Goal: Task Accomplishment & Management: Complete application form

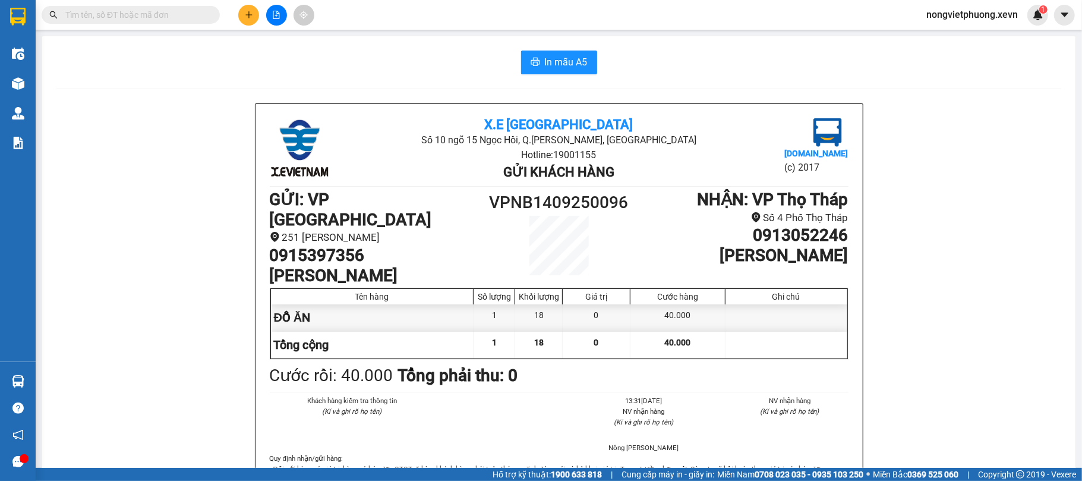
click at [110, 20] on input "text" at bounding box center [135, 14] width 140 height 13
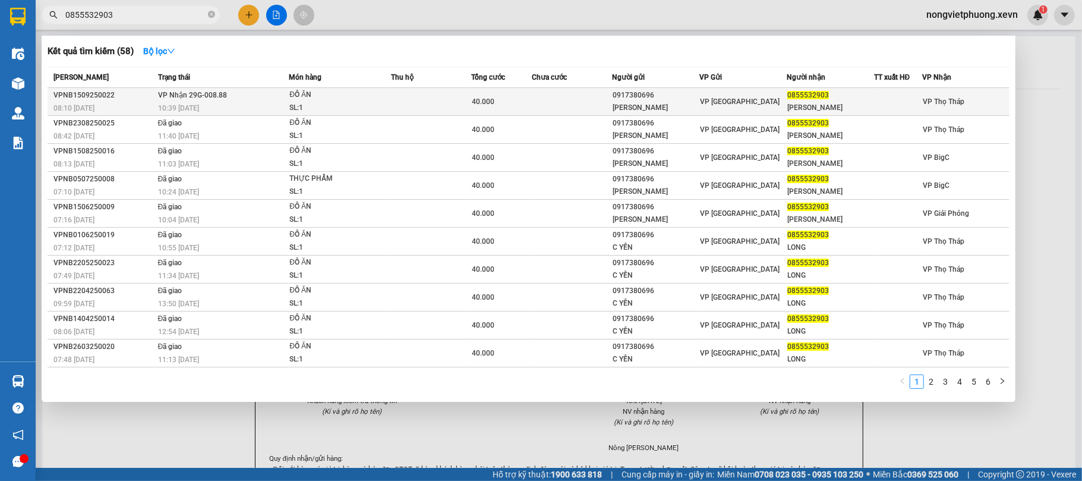
type input "0855532903"
click at [229, 103] on div "10:39 [DATE]" at bounding box center [223, 108] width 131 height 13
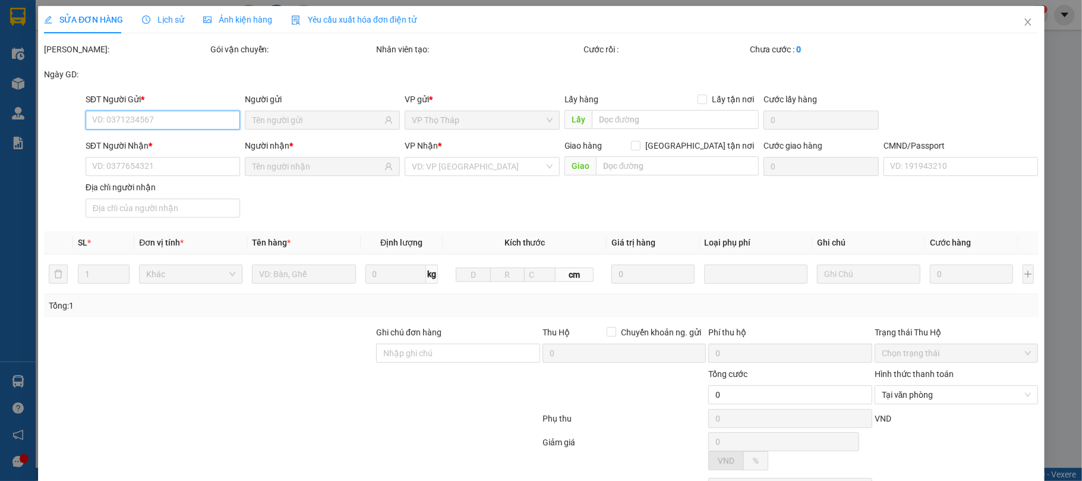
type input "0917380696"
type input "[PERSON_NAME]"
type input "0855532903"
type input "NGUYỄN VIỆT LONG"
type input "037203005156 NGUYỄN VIỆT LONG"
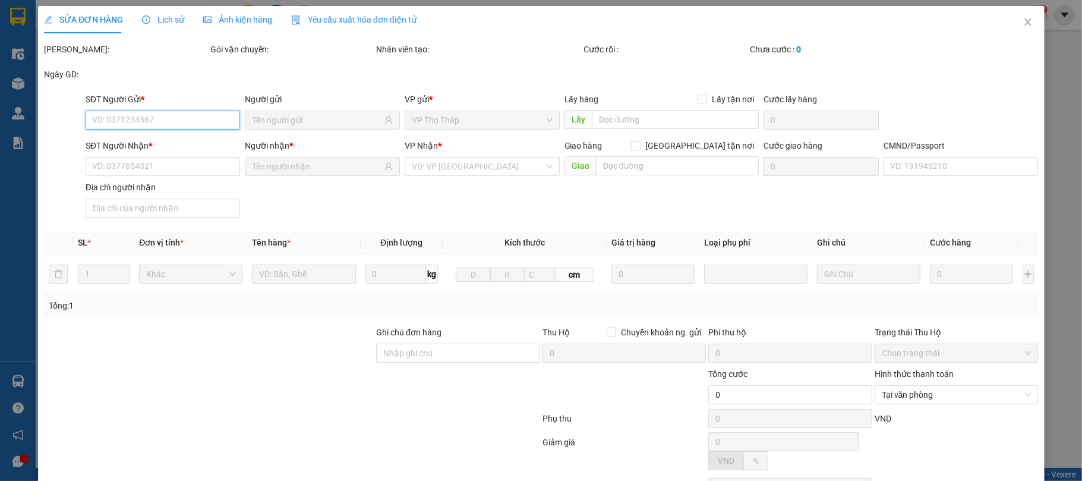
type input "40.000"
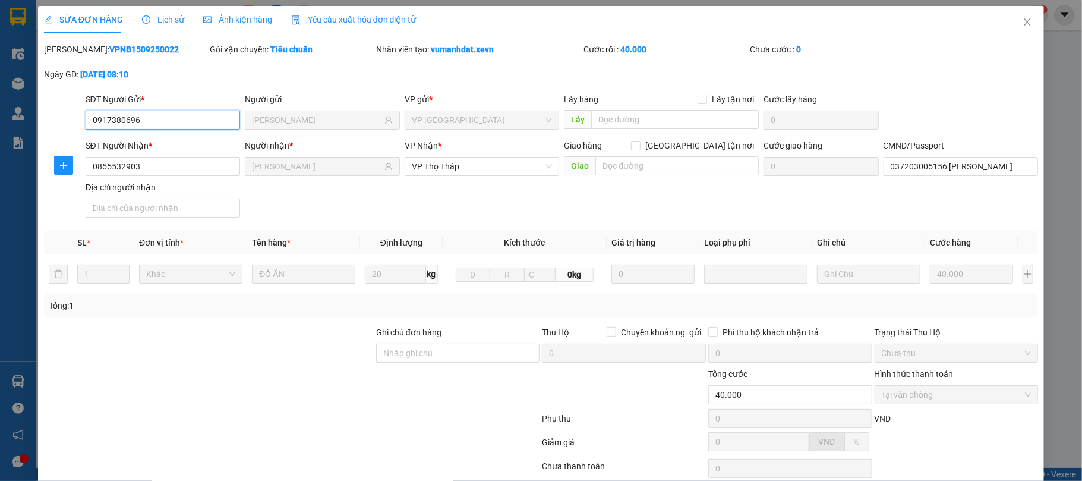
scroll to position [90, 0]
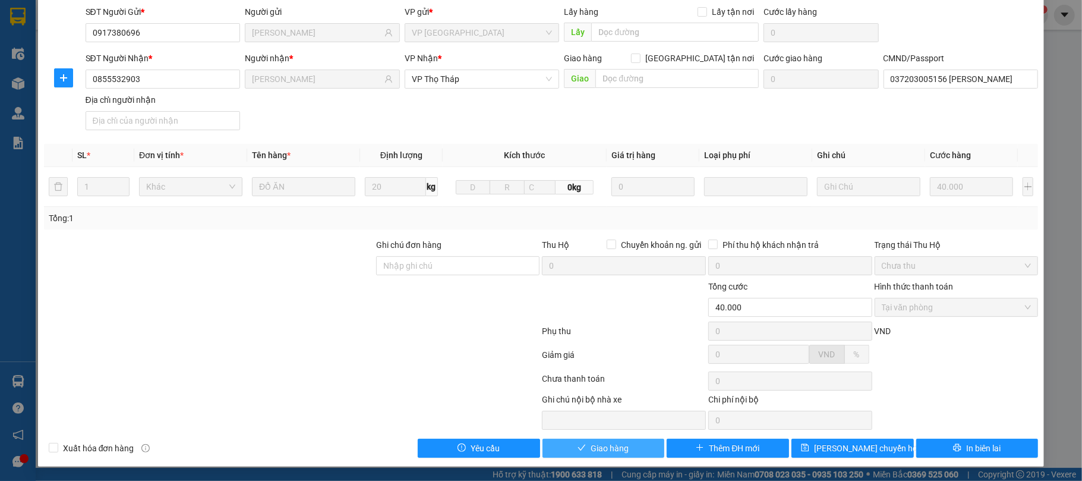
click at [612, 452] on span "Giao hàng" at bounding box center [610, 447] width 38 height 13
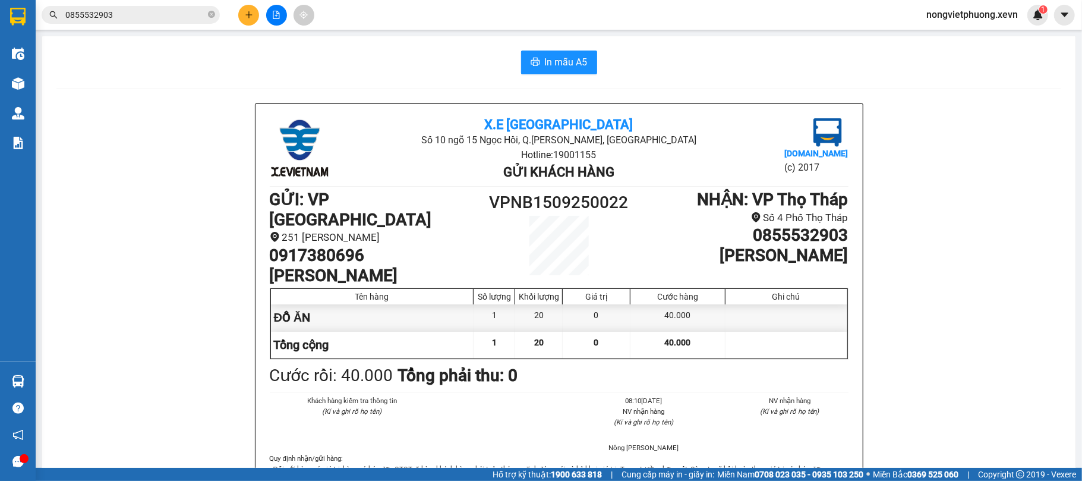
click at [183, 13] on input "0855532903" at bounding box center [135, 14] width 140 height 13
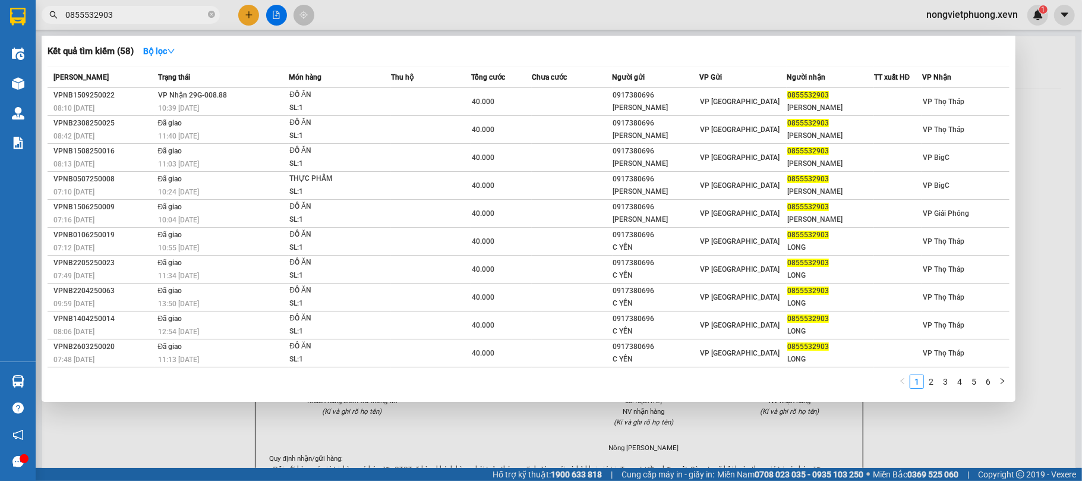
click at [182, 13] on input "0855532903" at bounding box center [135, 14] width 140 height 13
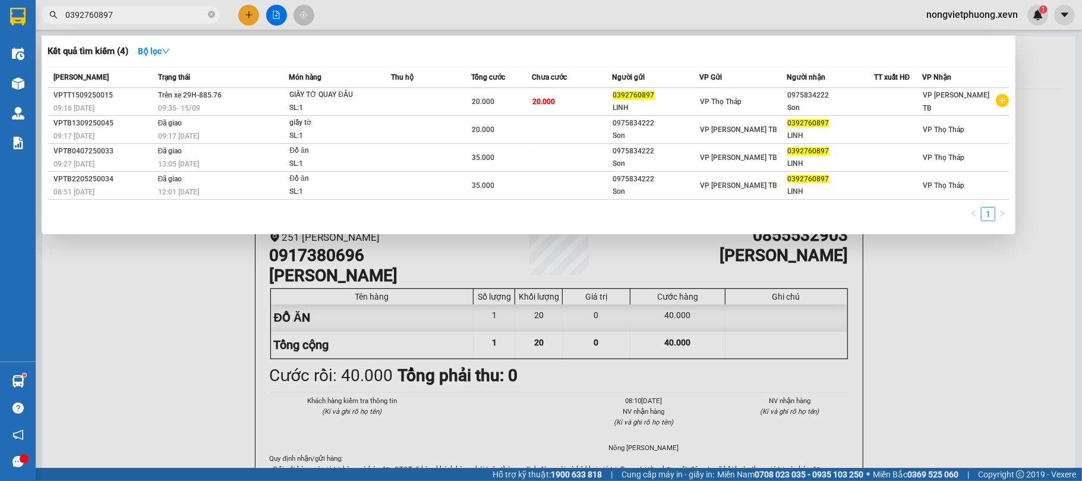
click at [143, 12] on input "0392760897" at bounding box center [135, 14] width 140 height 13
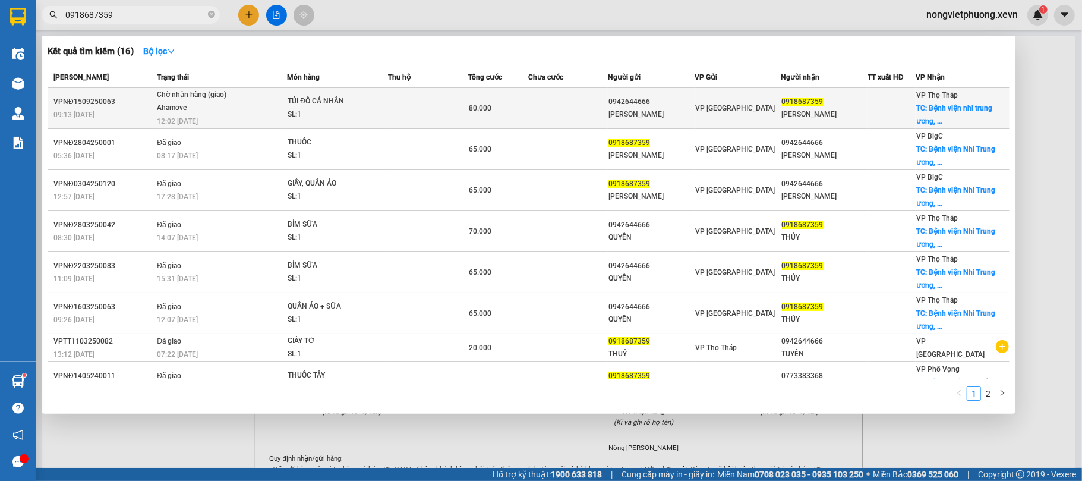
type input "0918687359"
click at [417, 100] on td at bounding box center [429, 108] width 80 height 41
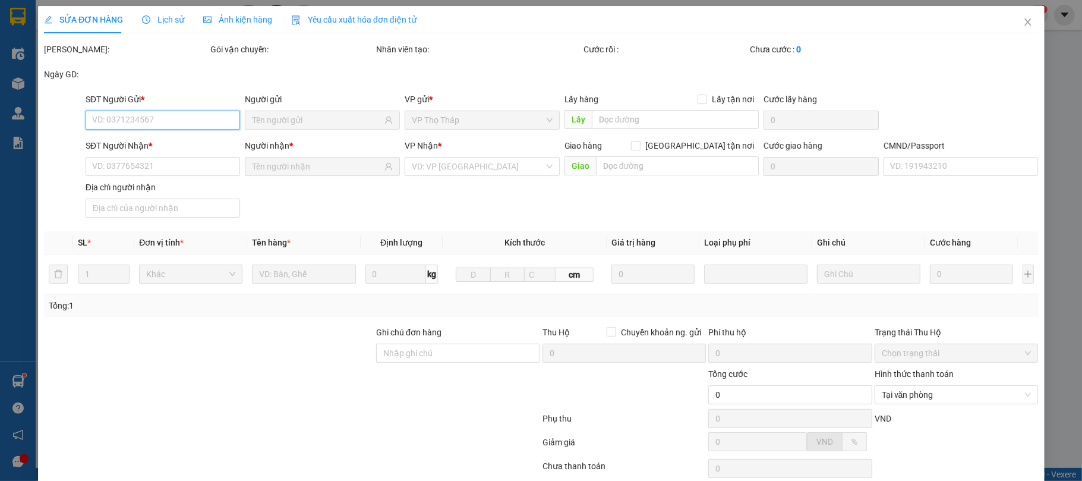
type input "0942644666"
type input "NGUYỄN VĂN TUYỀN"
type input "0918687359"
type input "NGÔ THU THỦY"
checkbox input "true"
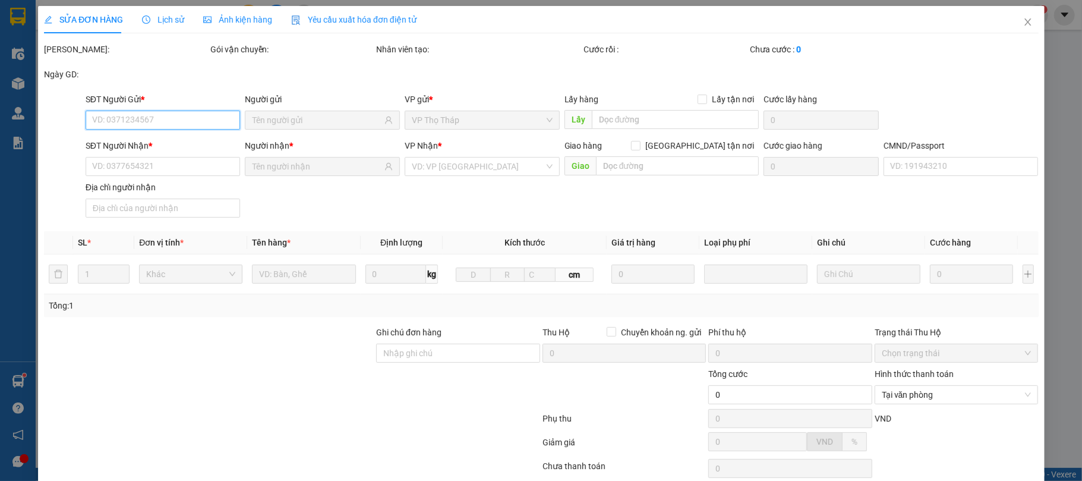
type input "Bệnh viện nhi trung ương, 2RG5+542, Bệnh Viện Nhi, Láng Thượng, Đống Đa, Hà Nội…"
type input "50.000"
type input "123"
type input "cổng 2 đường chùa láng"
type input "80.000"
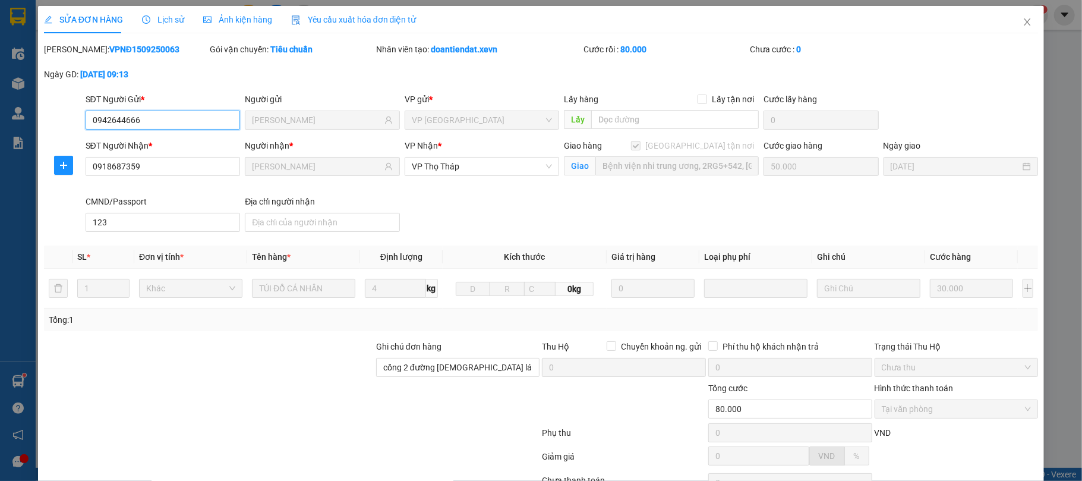
type input "09426446661"
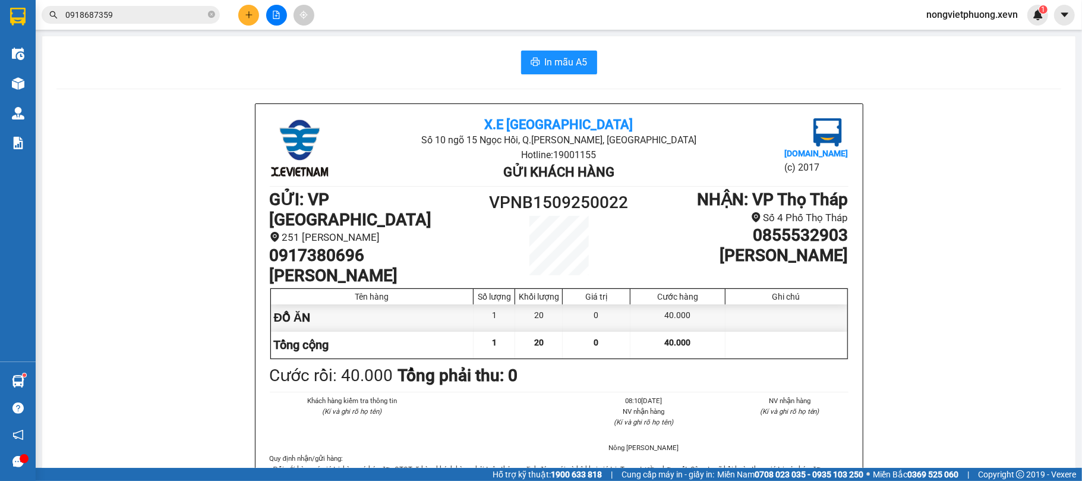
click at [117, 12] on input "0918687359" at bounding box center [135, 14] width 140 height 13
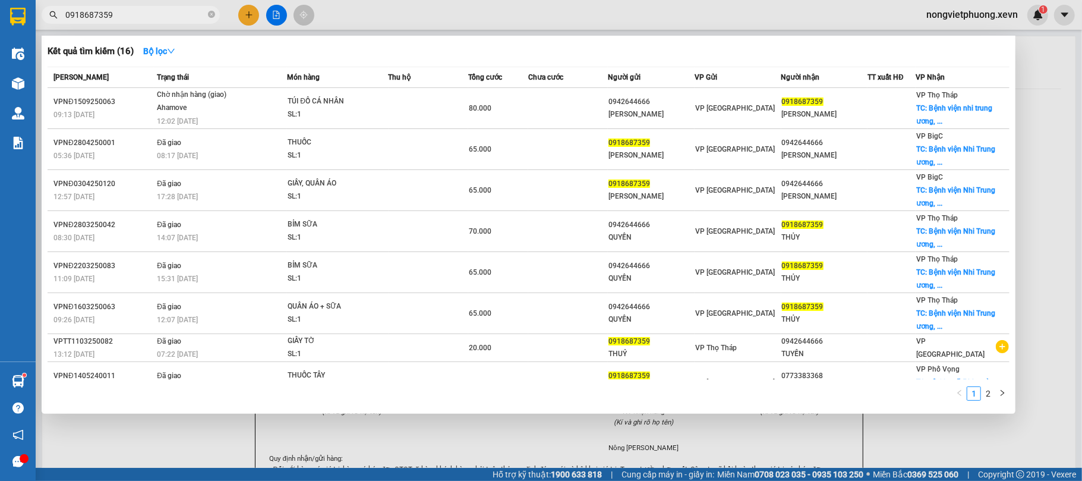
click at [117, 12] on input "0918687359" at bounding box center [135, 14] width 140 height 13
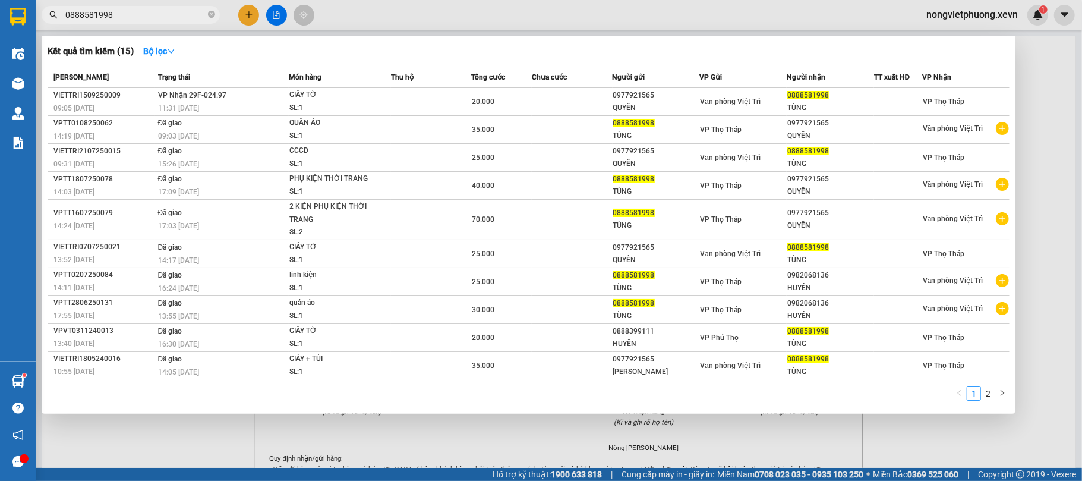
type input "0888581998"
click at [267, 0] on div at bounding box center [541, 240] width 1082 height 481
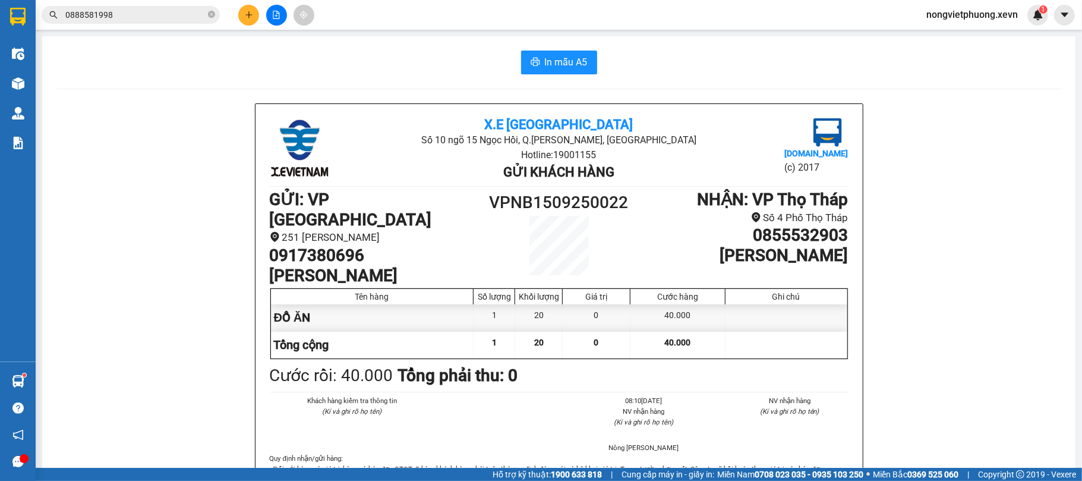
click at [231, 12] on div "0888581998" at bounding box center [116, 15] width 232 height 18
click at [238, 14] on button at bounding box center [248, 15] width 21 height 21
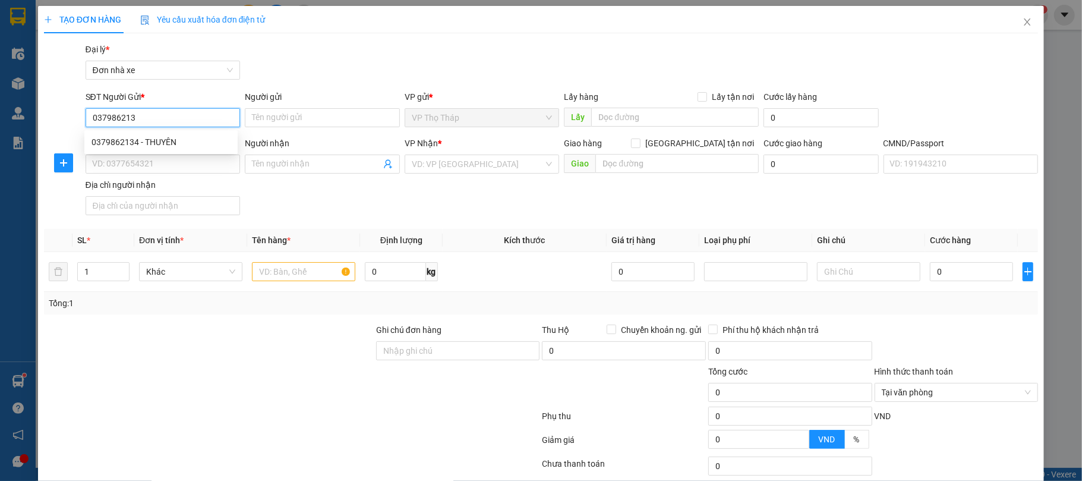
type input "0379862134"
click at [184, 148] on div "0379862134 - THUYÊN" at bounding box center [161, 141] width 139 height 13
type input "THUYÊN"
type input "0912246452"
type input "KHÁNH"
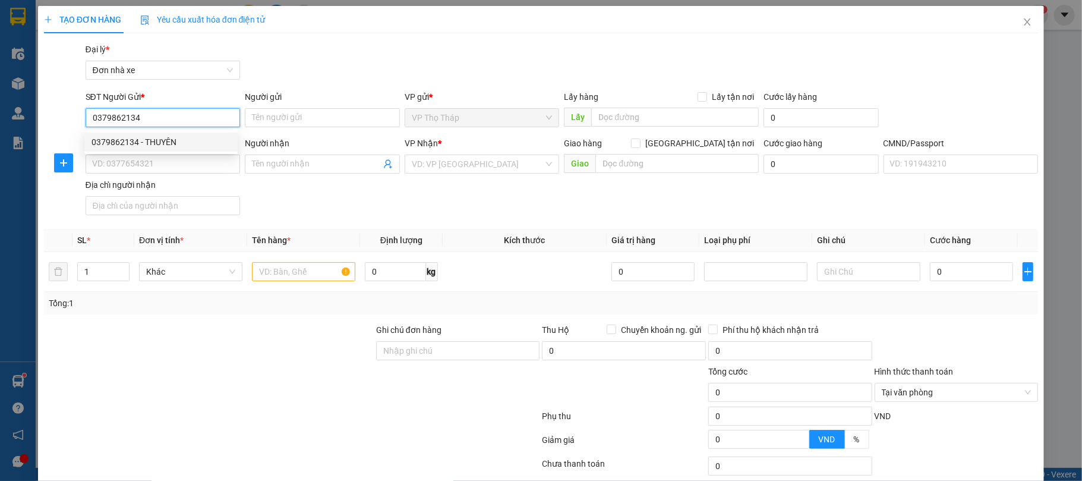
type input "036066022707 [PERSON_NAME] 44 TÔ HIỆU TPNĐ"
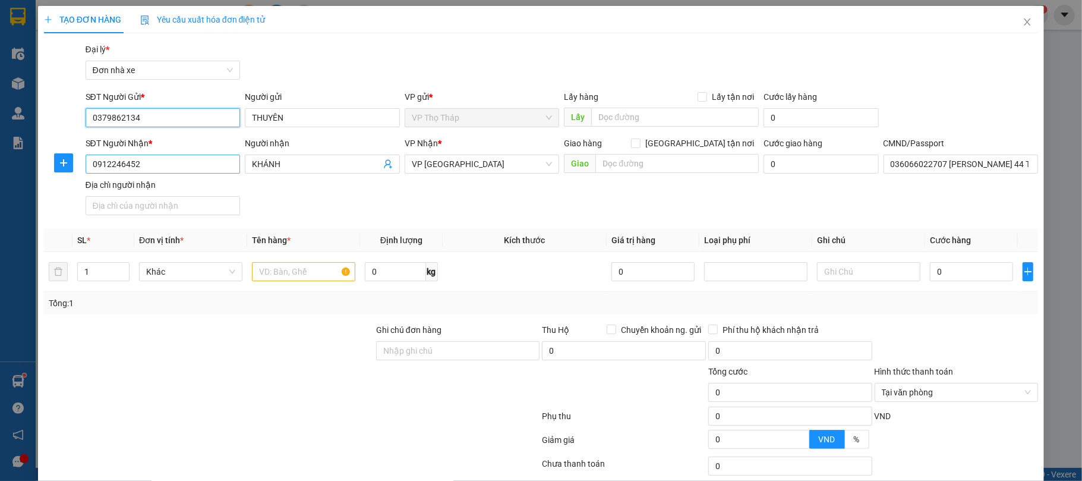
type input "0379862134"
click at [146, 158] on input "0912246452" at bounding box center [163, 163] width 155 height 19
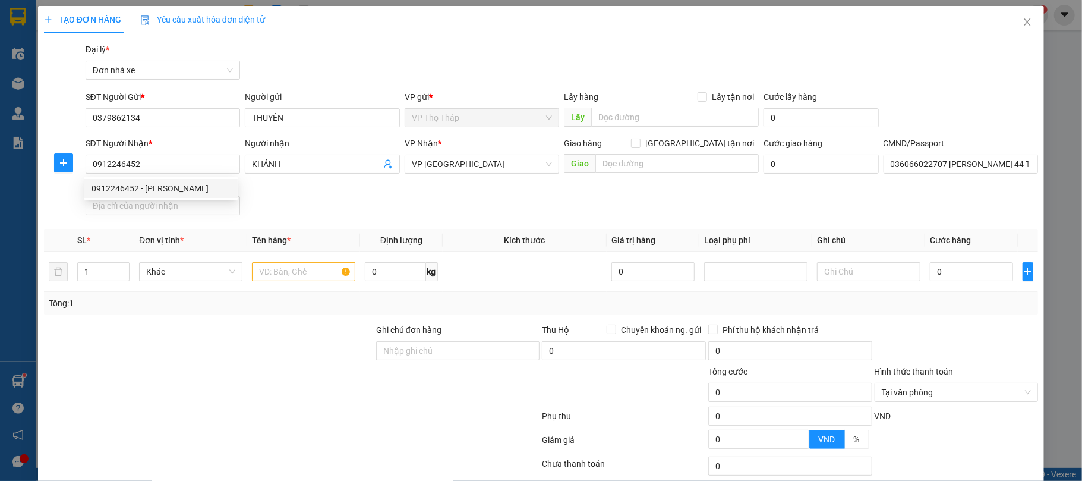
click at [337, 185] on div "SĐT Người Nhận * 0912246452 Người nhận KHÁNH VP Nhận * VP Nam Định Giao hàng Gi…" at bounding box center [562, 178] width 958 height 83
click at [277, 281] on input "text" at bounding box center [303, 271] width 103 height 19
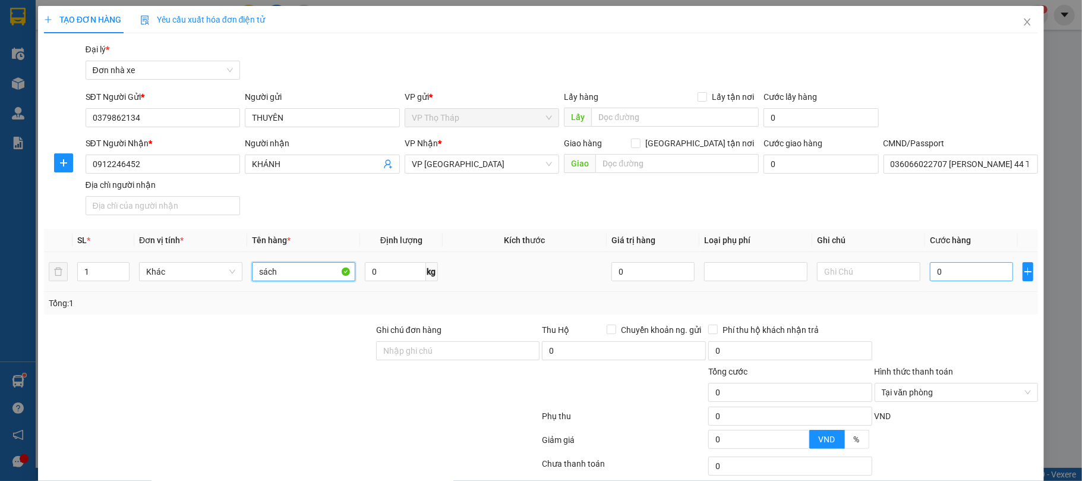
type input "sách"
click at [944, 273] on input "0" at bounding box center [971, 271] width 83 height 19
type input "3"
type input "35"
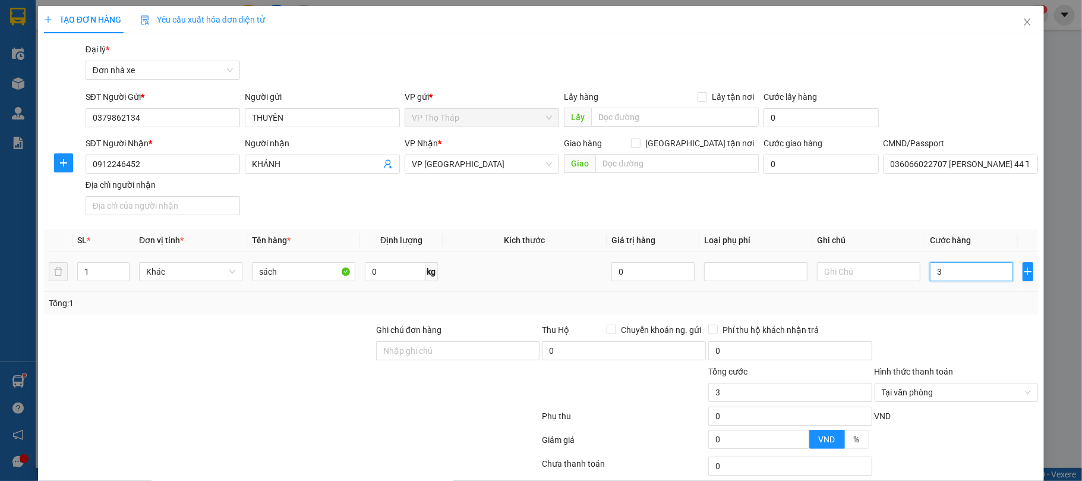
type input "35"
type input "35.000"
drag, startPoint x: 939, startPoint y: 298, endPoint x: 939, endPoint y: 309, distance: 10.7
click at [939, 302] on div "Transit Pickup Surcharge Ids Transit Deliver Surcharge Ids Transit Deliver Surc…" at bounding box center [541, 293] width 995 height 500
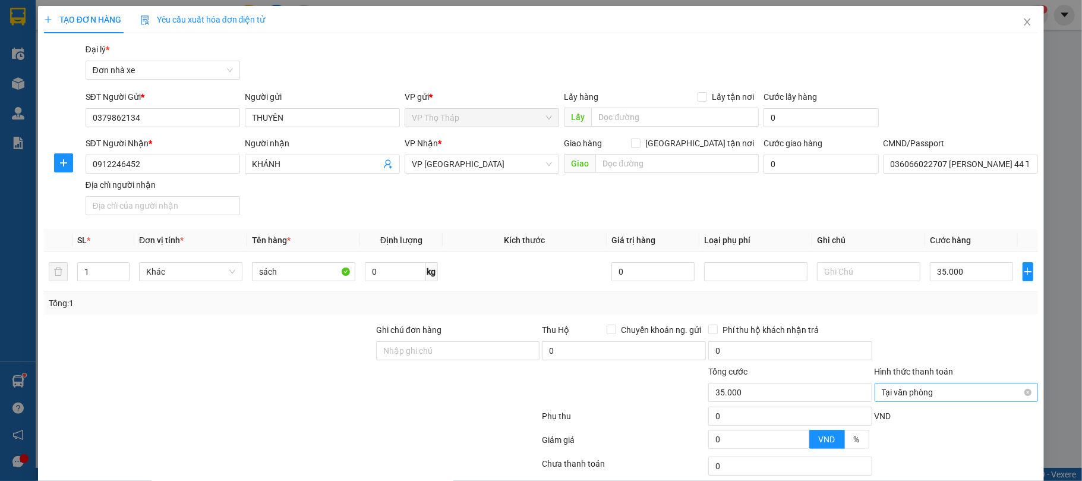
scroll to position [88, 0]
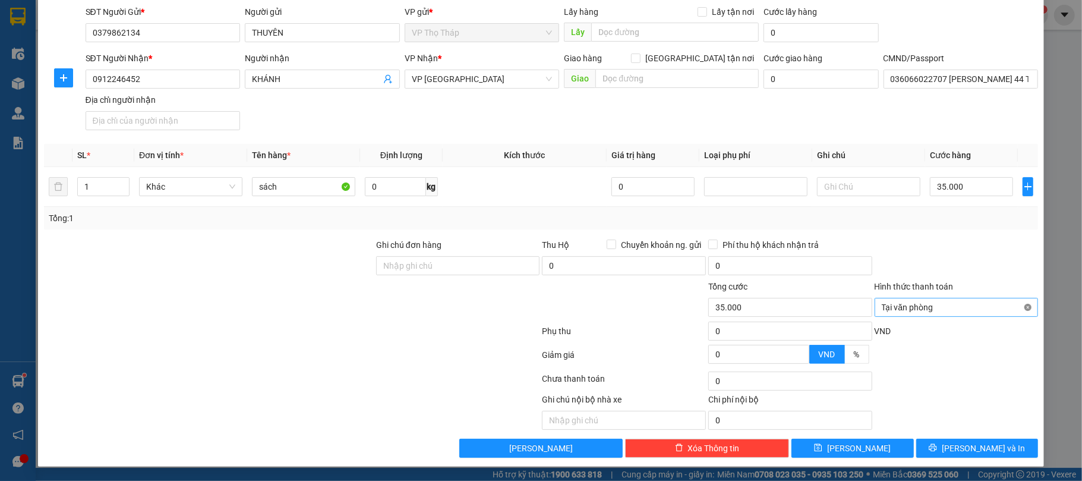
type input "35.000"
drag, startPoint x: 191, startPoint y: 30, endPoint x: 23, endPoint y: 39, distance: 168.4
click at [0, 37] on div "TẠO ĐƠN HÀNG Yêu cầu xuất hóa đơn điện tử Transit Pickup Surcharge Ids Transit …" at bounding box center [541, 240] width 1082 height 481
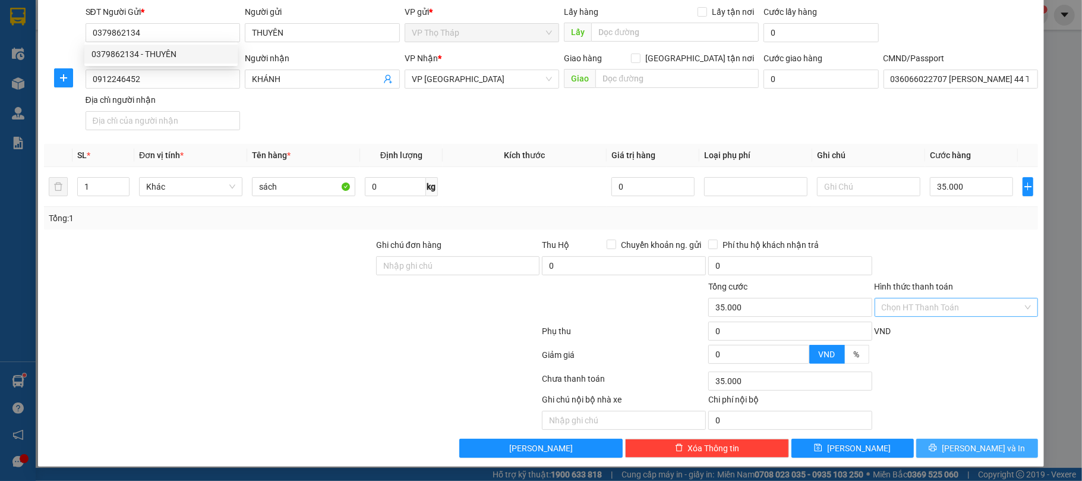
click at [1011, 446] on button "[PERSON_NAME] và In" at bounding box center [977, 447] width 122 height 19
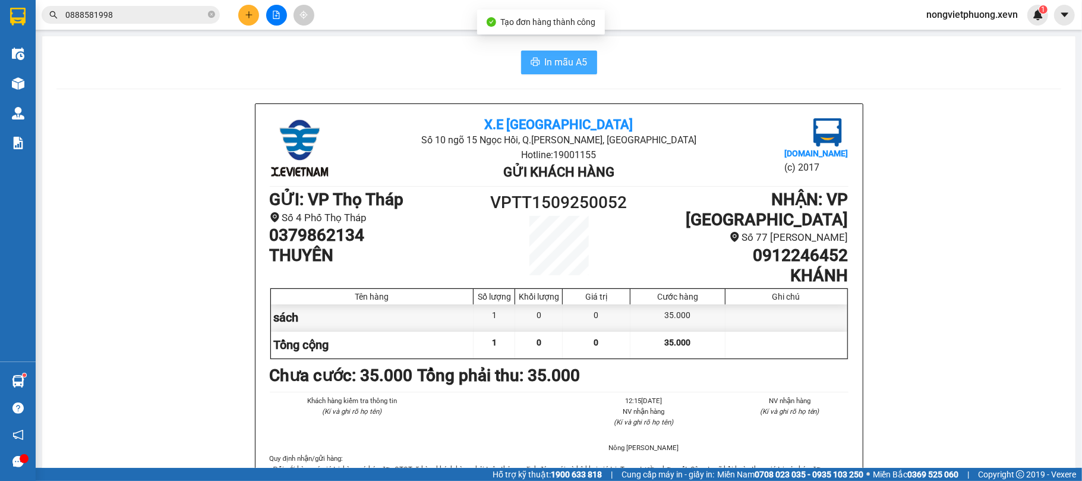
click at [569, 69] on span "In mẫu A5" at bounding box center [566, 62] width 43 height 15
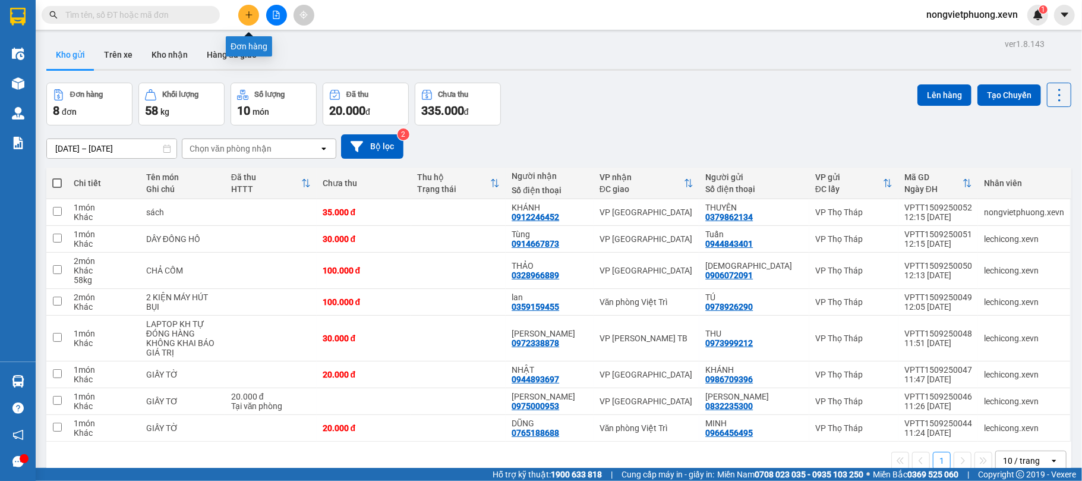
click at [250, 11] on icon "plus" at bounding box center [249, 15] width 8 height 8
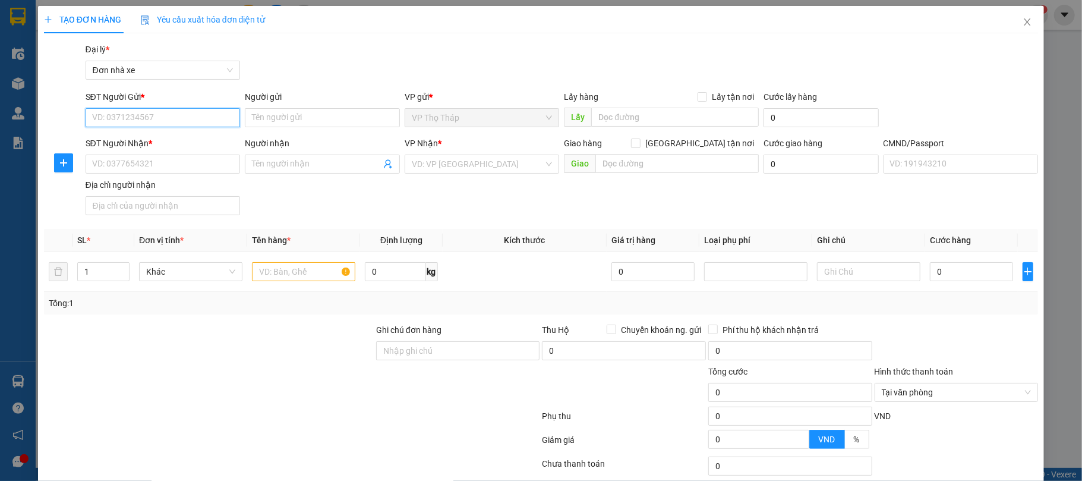
paste input "0379862134"
type input "0379862134"
click at [175, 133] on div "0379862134 - THUYÊN" at bounding box center [160, 141] width 153 height 19
type input "THUYÊN"
type input "0912246452"
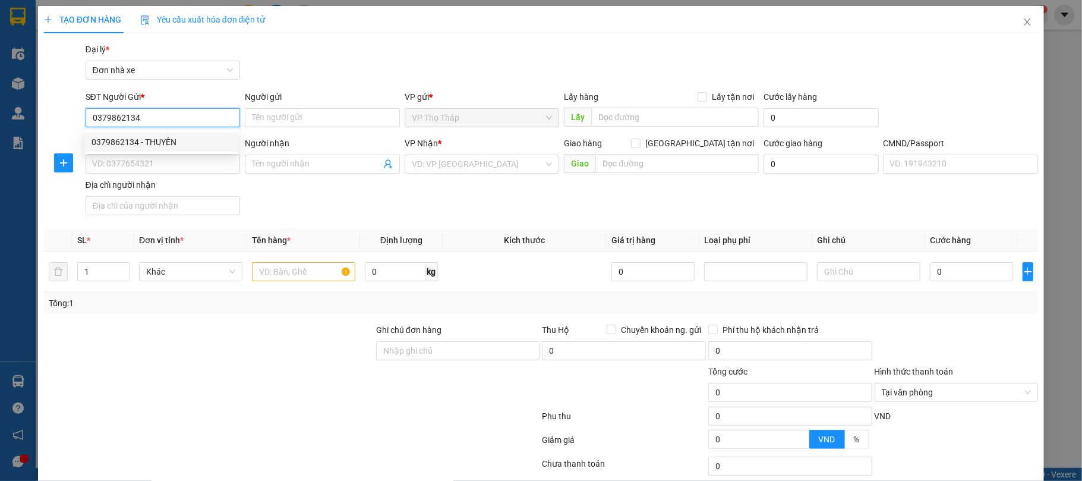
type input "KHÁNH"
type input "036066022707 [PERSON_NAME] 44 TÔ HIỆU TPNĐ"
type input "0379862134"
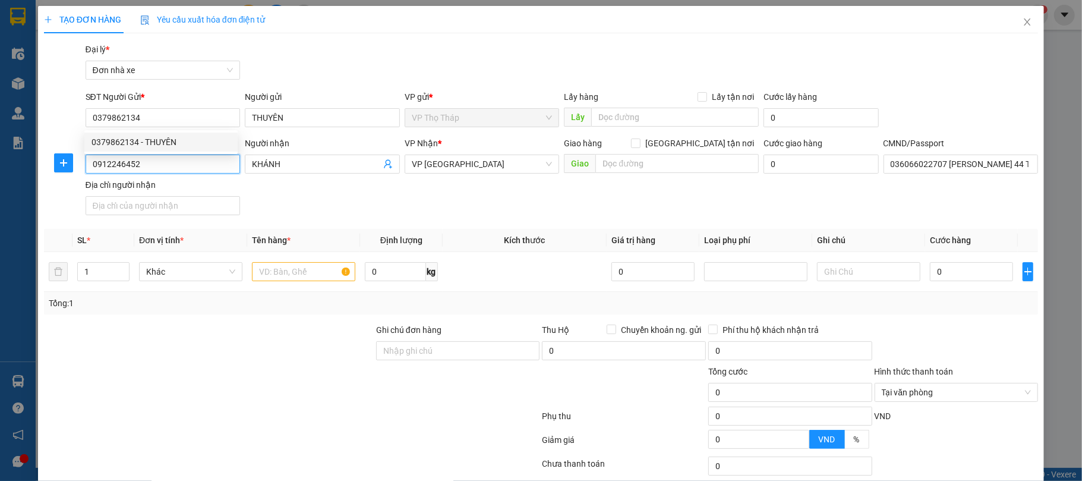
click at [158, 164] on input "0912246452" at bounding box center [163, 163] width 155 height 19
type input "0912246452"
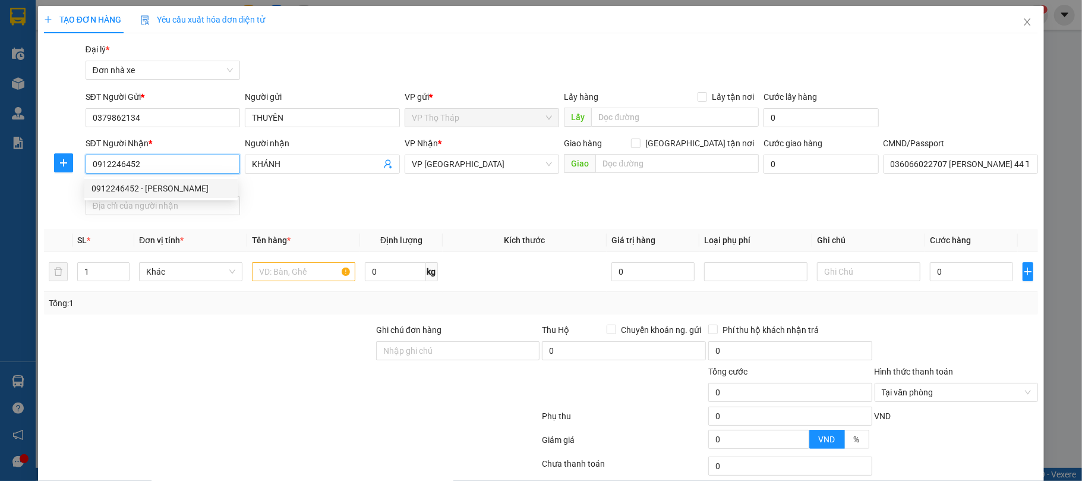
click at [188, 188] on div "0912246452 - [PERSON_NAME]" at bounding box center [161, 188] width 139 height 13
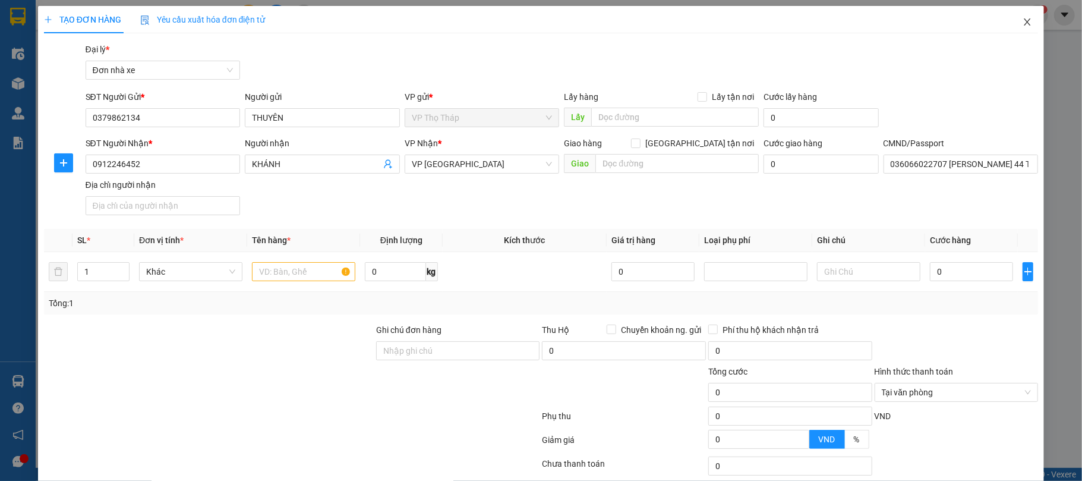
click at [1026, 25] on span "Close" at bounding box center [1027, 22] width 33 height 33
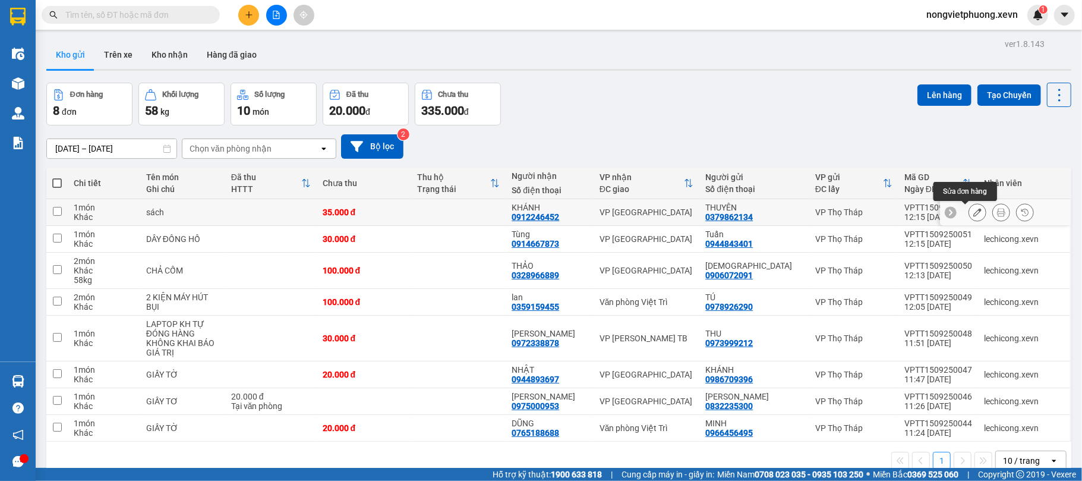
click at [973, 209] on icon at bounding box center [977, 212] width 8 height 8
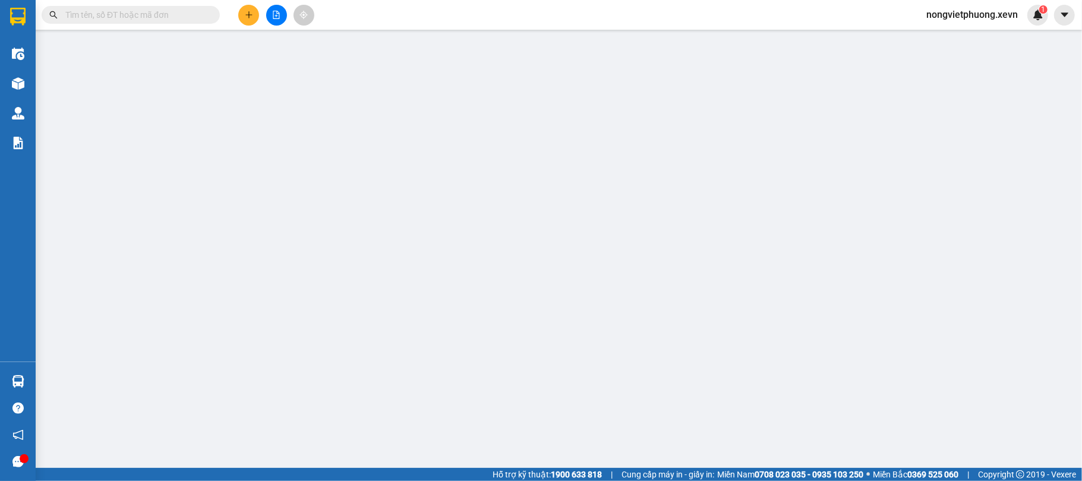
type input "0379862134"
type input "0912246452"
type input "036066022707 [PERSON_NAME] 44 TÔ HIỆU TPNĐ"
type input "35.000"
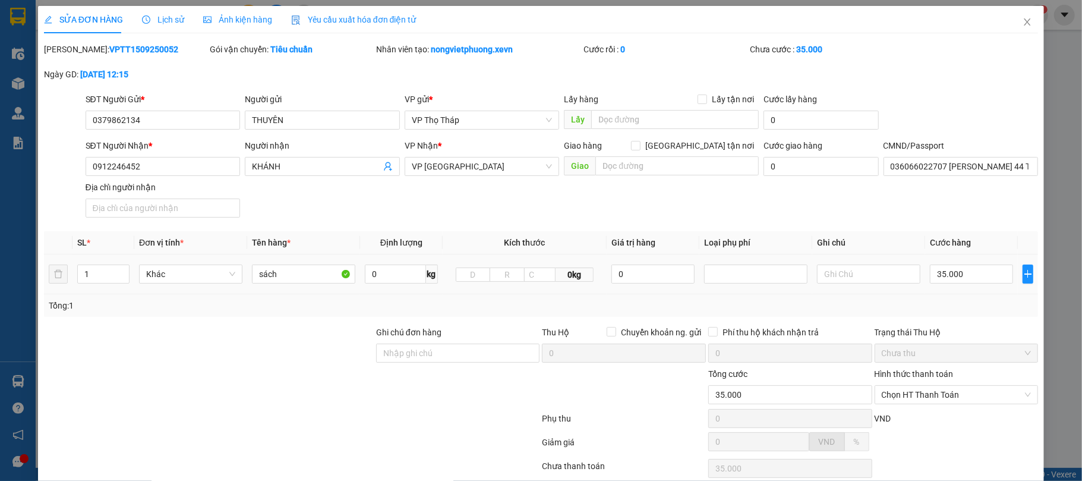
click at [294, 289] on td "sách" at bounding box center [303, 274] width 113 height 40
click at [959, 275] on input "35.000" at bounding box center [971, 273] width 83 height 19
type input "0"
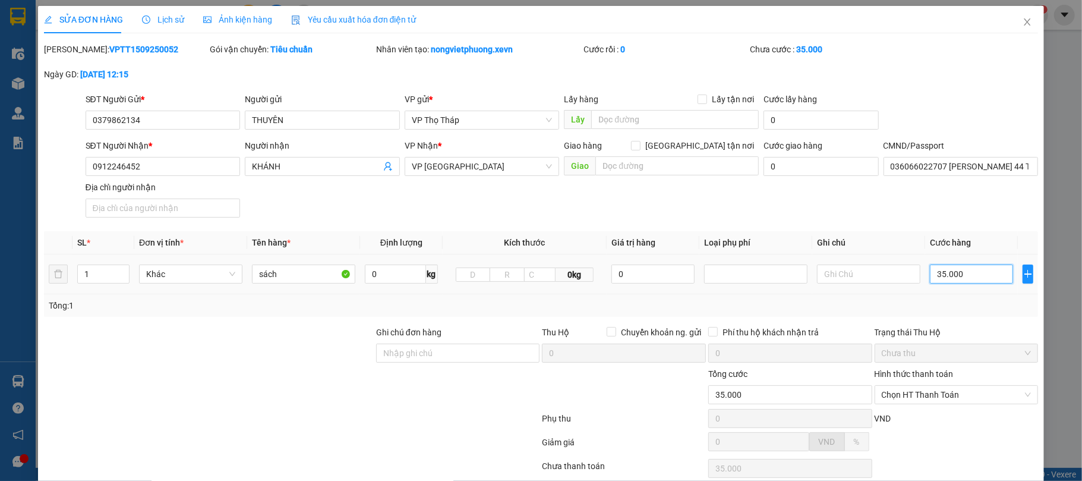
type input "0"
type input "7"
type input "07"
type input "75"
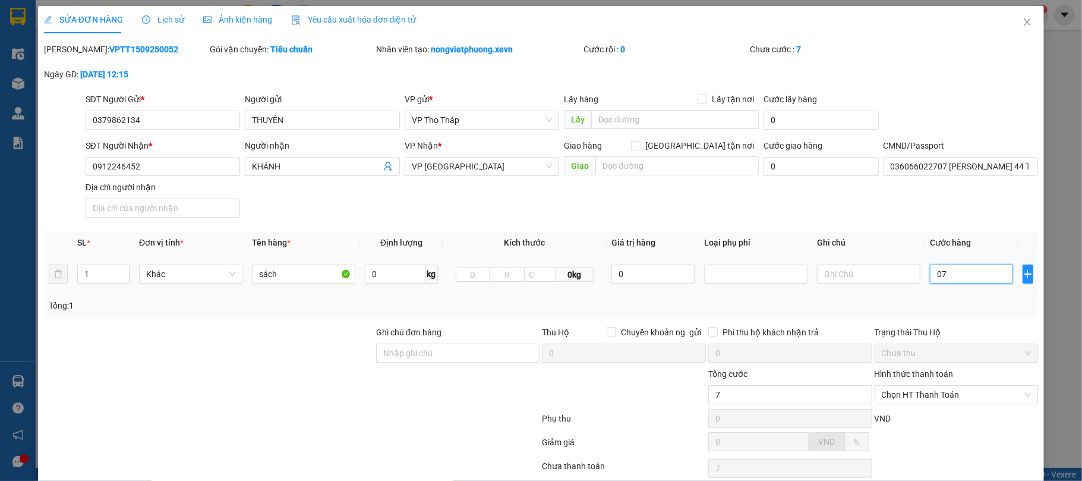
type input "75"
type input "075"
type input "75.000"
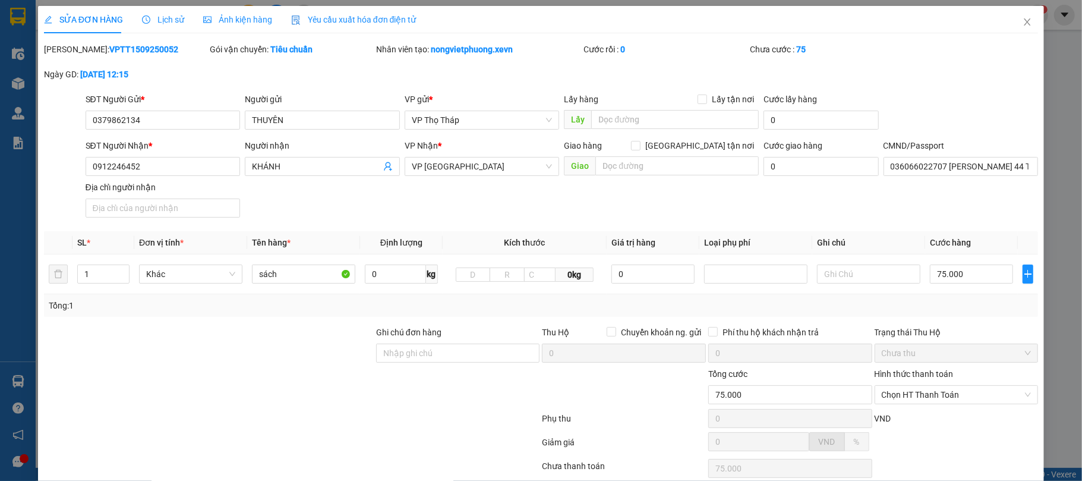
click at [959, 309] on div "Tổng: 1" at bounding box center [541, 305] width 985 height 13
type input "2"
click at [116, 272] on span "Increase Value" at bounding box center [122, 270] width 13 height 11
click at [255, 276] on input "sách" at bounding box center [303, 273] width 103 height 19
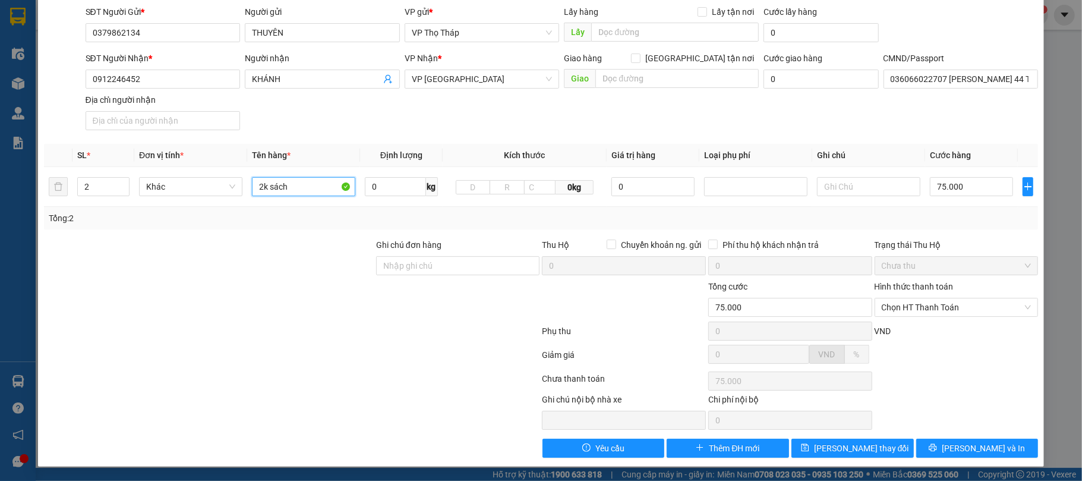
type input "2k sách"
click at [326, 387] on div at bounding box center [292, 381] width 499 height 24
click at [977, 443] on span "[PERSON_NAME] và In" at bounding box center [983, 447] width 83 height 13
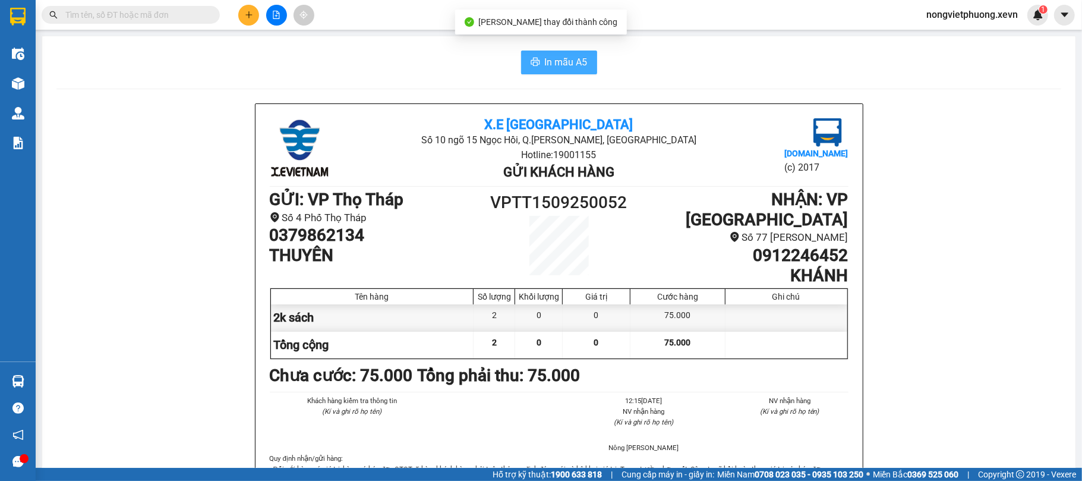
click at [575, 68] on span "In mẫu A5" at bounding box center [566, 62] width 43 height 15
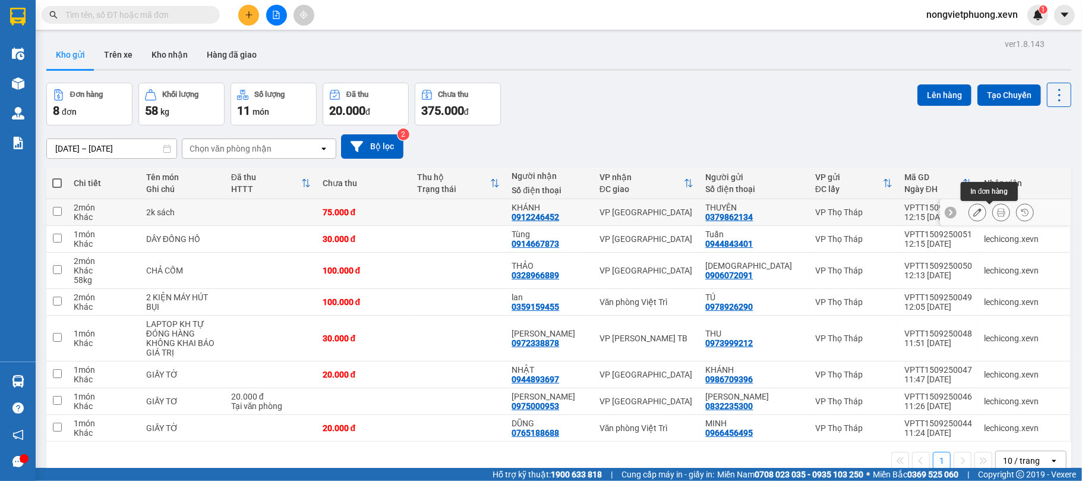
click at [993, 213] on button at bounding box center [1001, 212] width 17 height 21
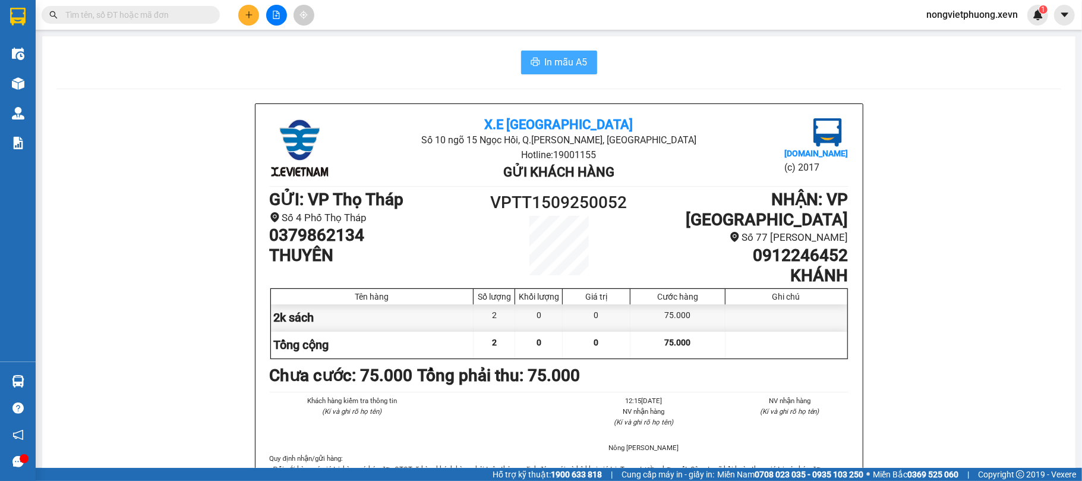
click at [554, 65] on span "In mẫu A5" at bounding box center [566, 62] width 43 height 15
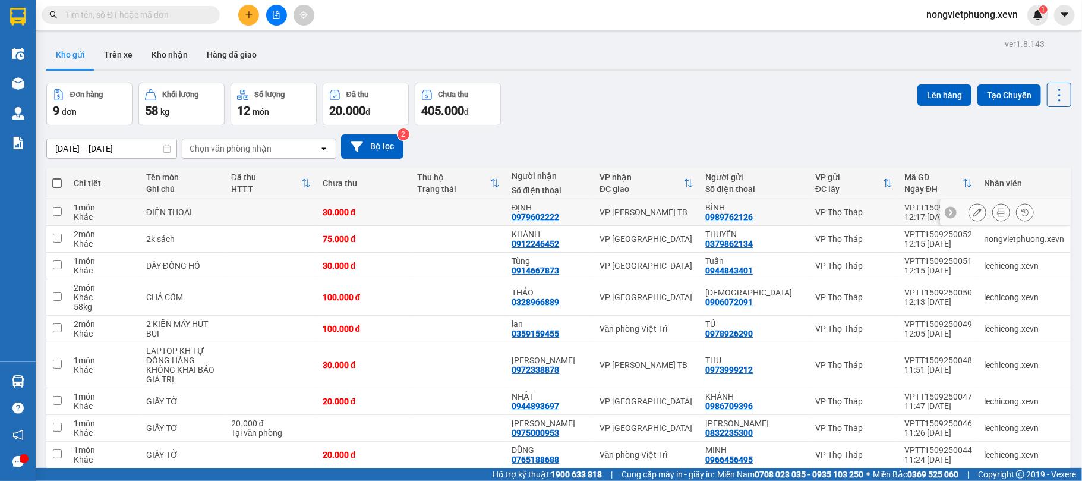
click at [994, 217] on button at bounding box center [1001, 212] width 17 height 21
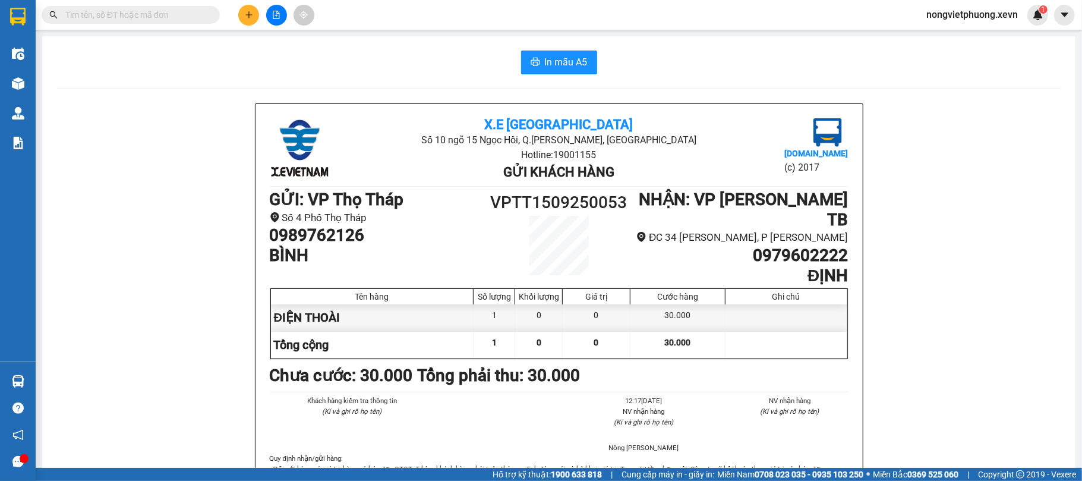
click at [597, 67] on div "In mẫu A5" at bounding box center [558, 63] width 1005 height 24
click at [583, 71] on button "In mẫu A5" at bounding box center [559, 63] width 76 height 24
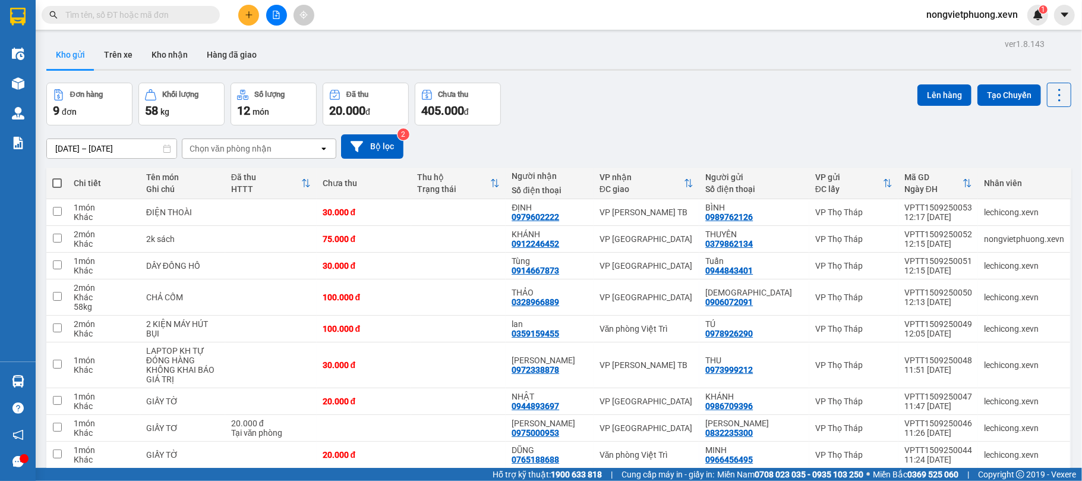
click at [847, 477] on strong "0708 023 035 - 0935 103 250" at bounding box center [809, 474] width 109 height 10
click at [997, 242] on icon at bounding box center [1001, 239] width 8 height 8
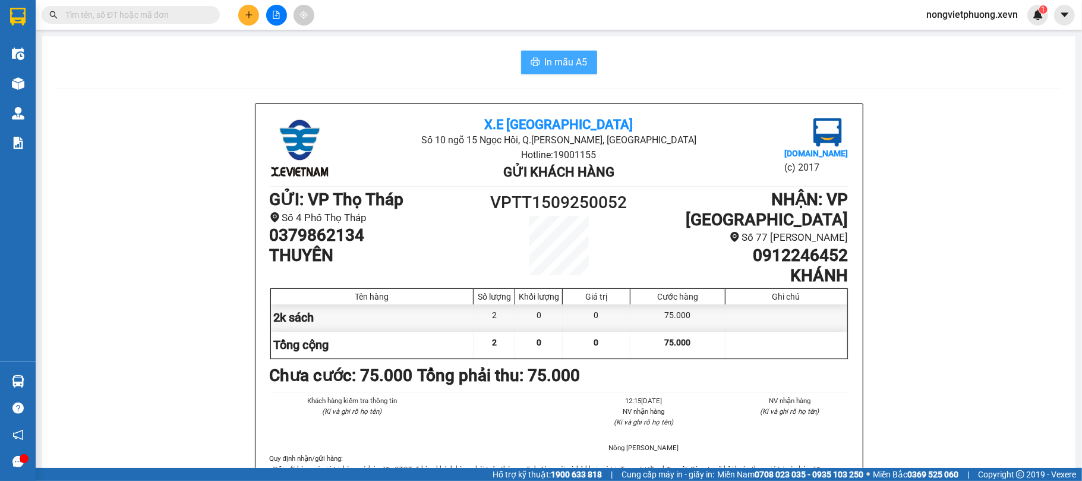
click at [523, 55] on button "In mẫu A5" at bounding box center [559, 63] width 76 height 24
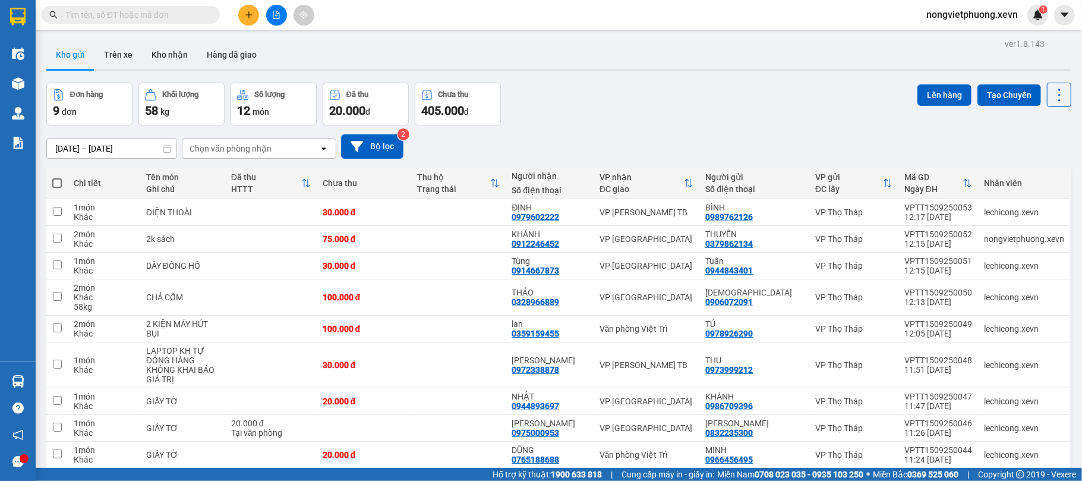
click at [713, 83] on div "Đơn hàng 9 đơn Khối lượng 58 kg Số lượng 12 món Đã thu 20.000 đ Chưa thu 405.00…" at bounding box center [558, 104] width 1025 height 43
click at [995, 239] on button at bounding box center [1001, 239] width 17 height 21
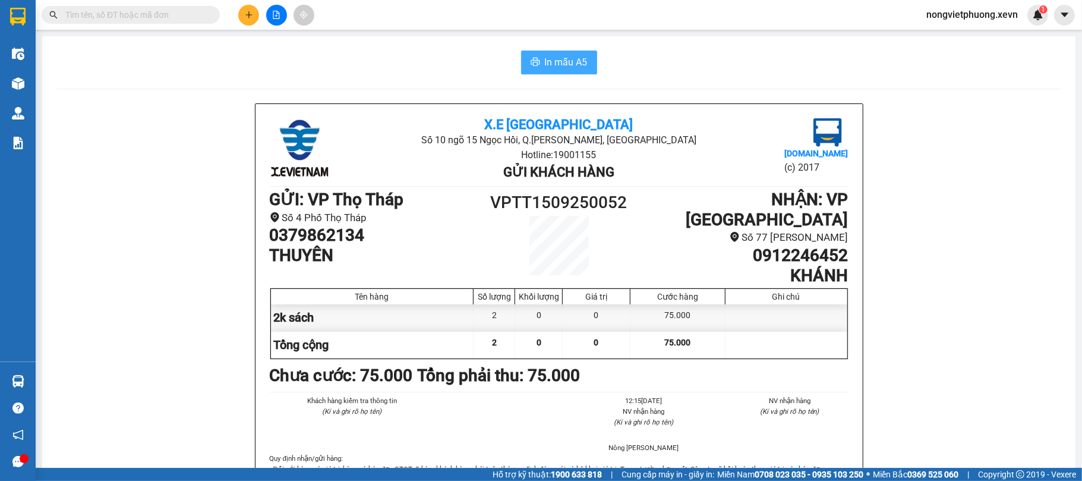
click at [572, 67] on span "In mẫu A5" at bounding box center [566, 62] width 43 height 15
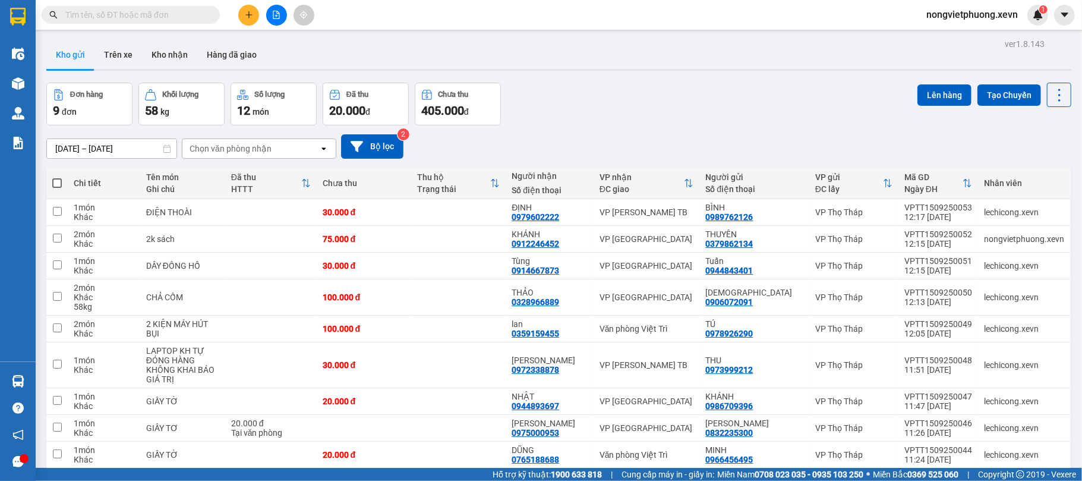
click at [250, 10] on button at bounding box center [248, 15] width 21 height 21
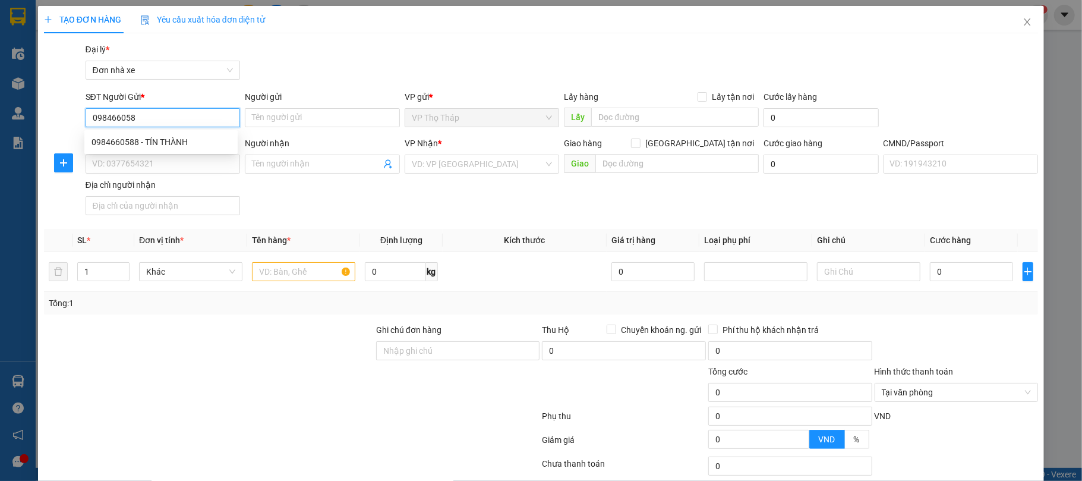
type input "0984660588"
click at [205, 141] on div "0984660588 - TÍN THÀNH" at bounding box center [161, 141] width 139 height 13
type input "TÍN THÀNH"
type input "0979887744"
type input "LAD THIÊN HÀ"
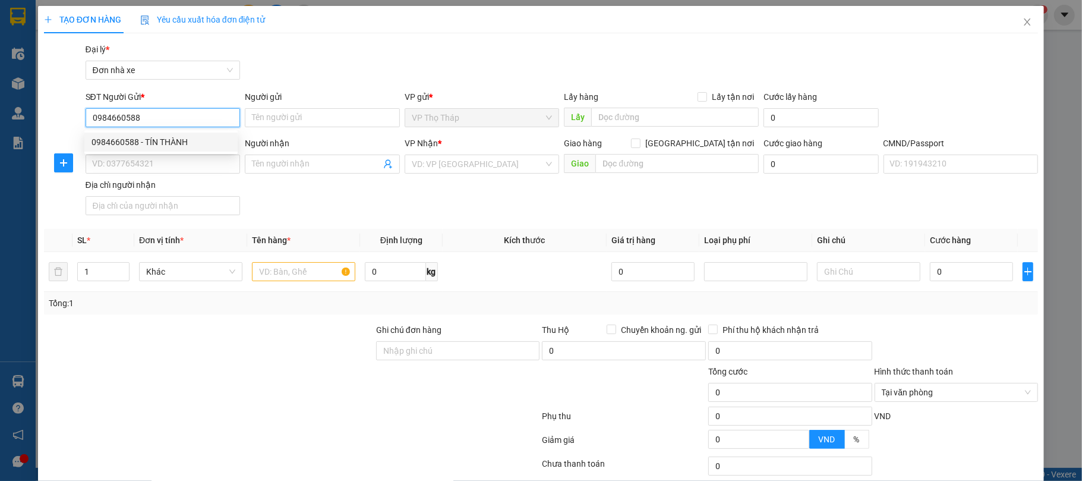
type input "[PERSON_NAME]"
type input "0984660588"
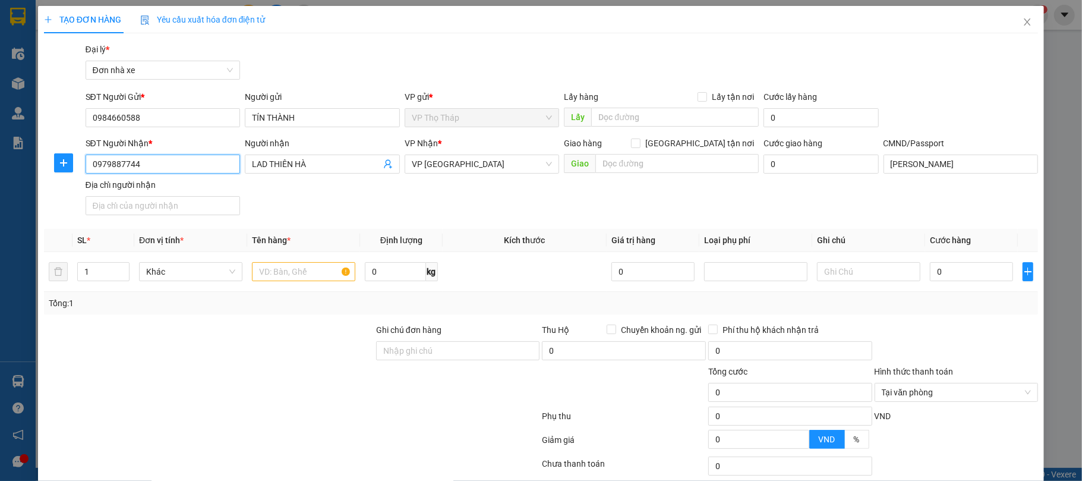
click at [210, 168] on input "0979887744" at bounding box center [163, 163] width 155 height 19
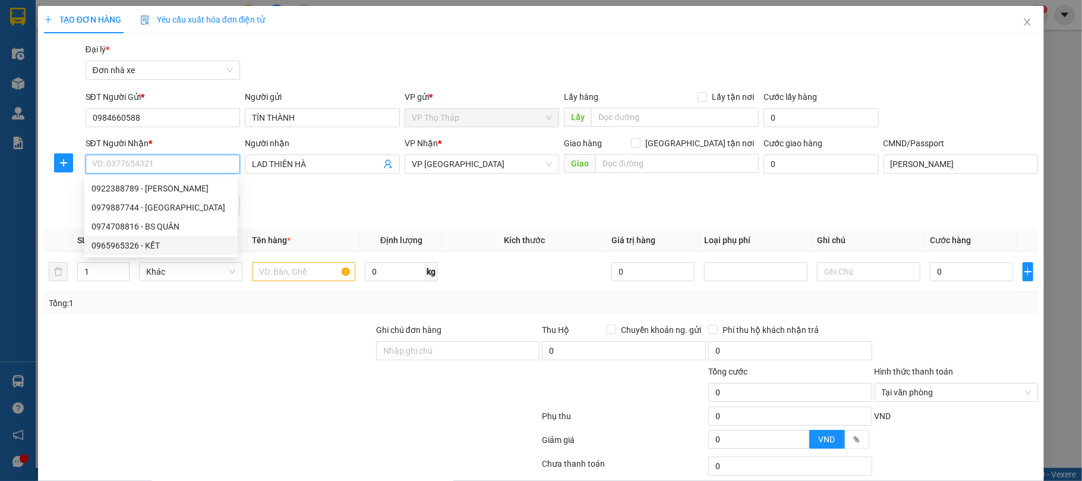
click at [191, 244] on div "0965965326 - KẾT" at bounding box center [161, 245] width 139 height 13
type input "0965965326"
type input "KẾT"
type input "037092004634 [PERSON_NAME]"
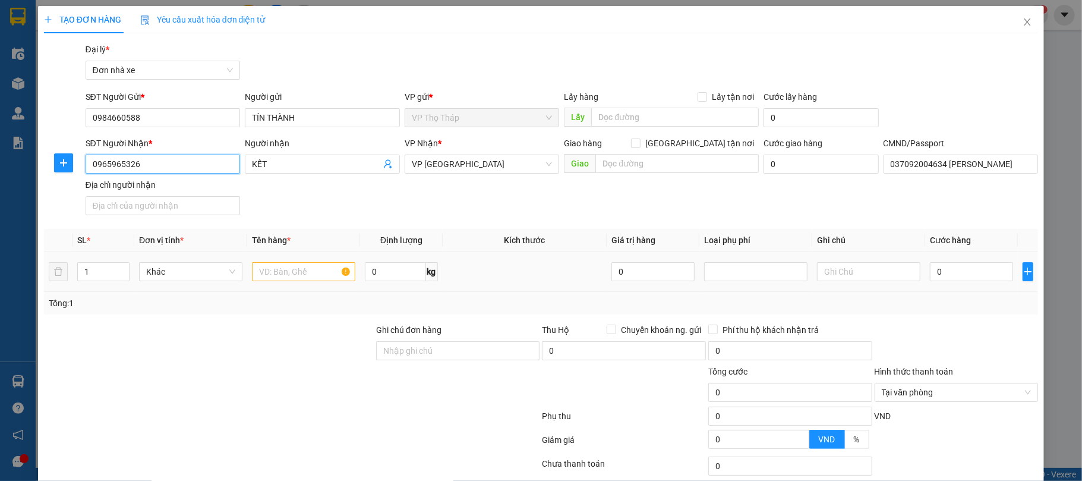
type input "0965965326"
click at [316, 271] on input "text" at bounding box center [303, 271] width 103 height 19
type input "răng"
click at [942, 267] on input "0" at bounding box center [971, 271] width 83 height 19
type input "2"
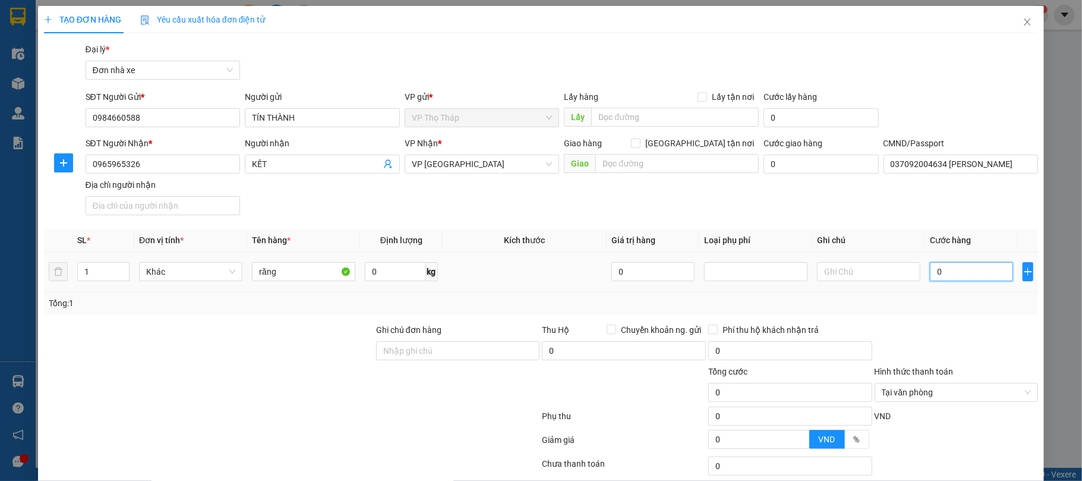
type input "2"
type input "25"
click at [984, 392] on span "Tại văn phòng" at bounding box center [957, 392] width 150 height 18
type input "25.000"
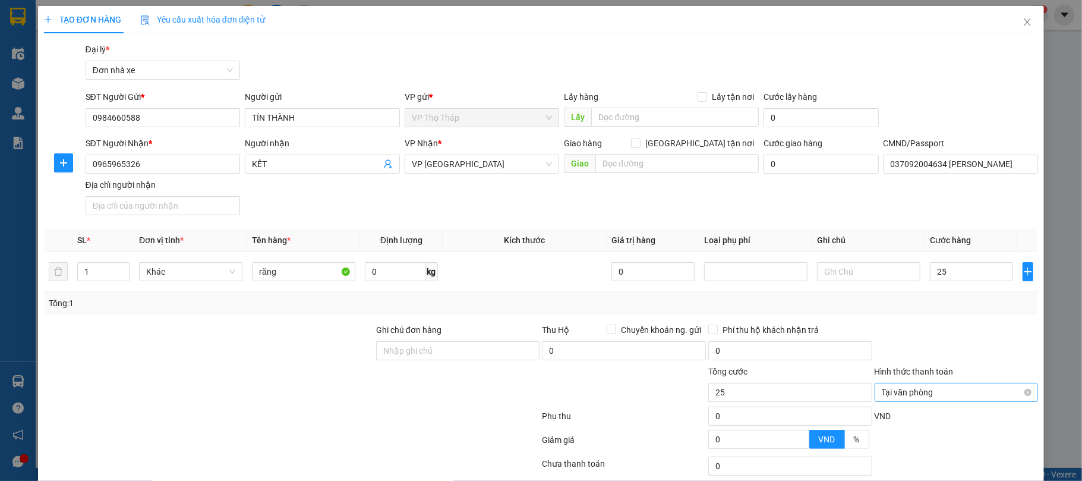
type input "25.000"
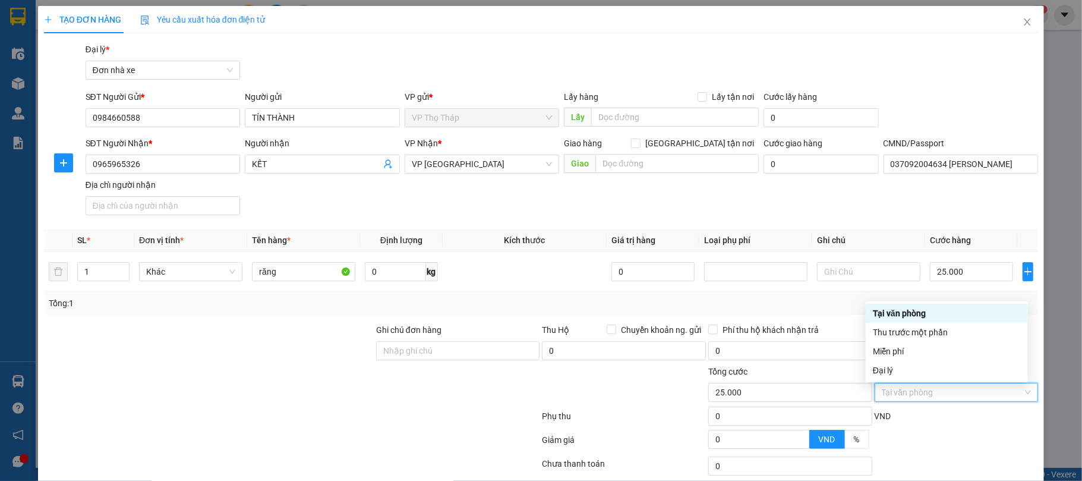
scroll to position [79, 0]
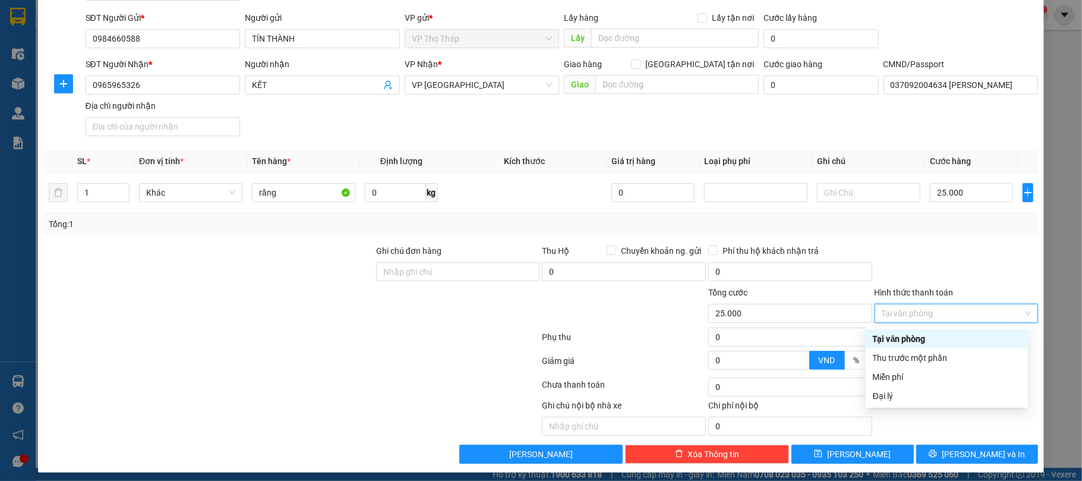
click at [975, 270] on div at bounding box center [956, 265] width 166 height 42
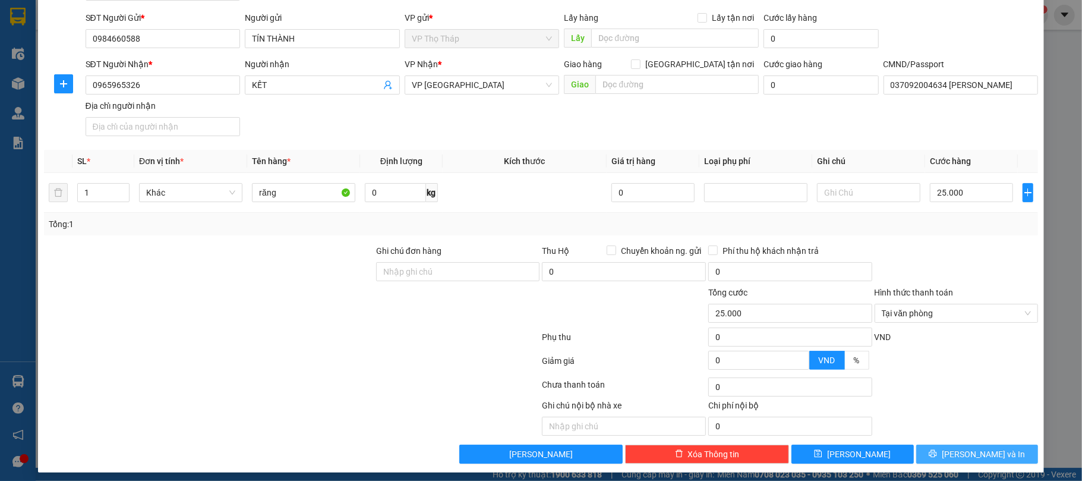
click at [973, 450] on span "[PERSON_NAME] và In" at bounding box center [983, 453] width 83 height 13
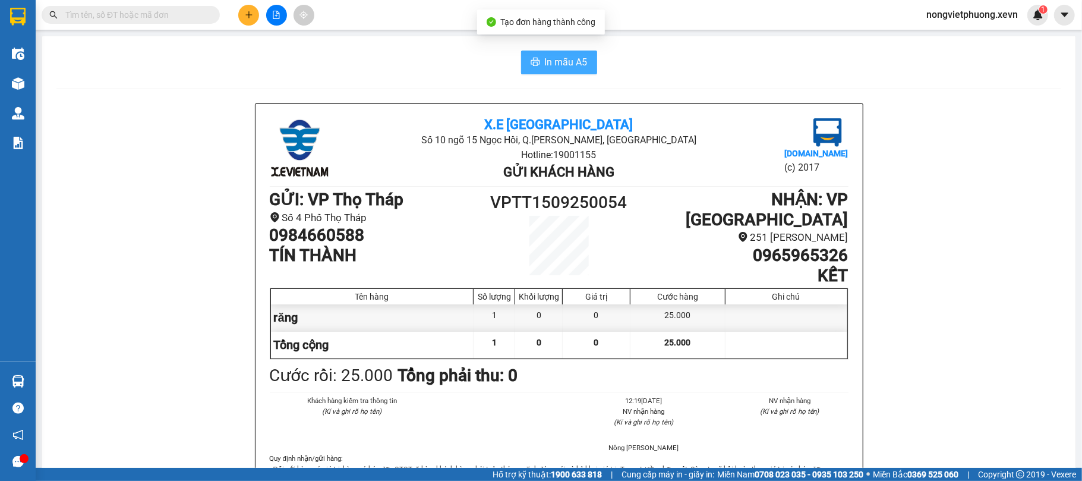
click at [537, 57] on button "In mẫu A5" at bounding box center [559, 63] width 76 height 24
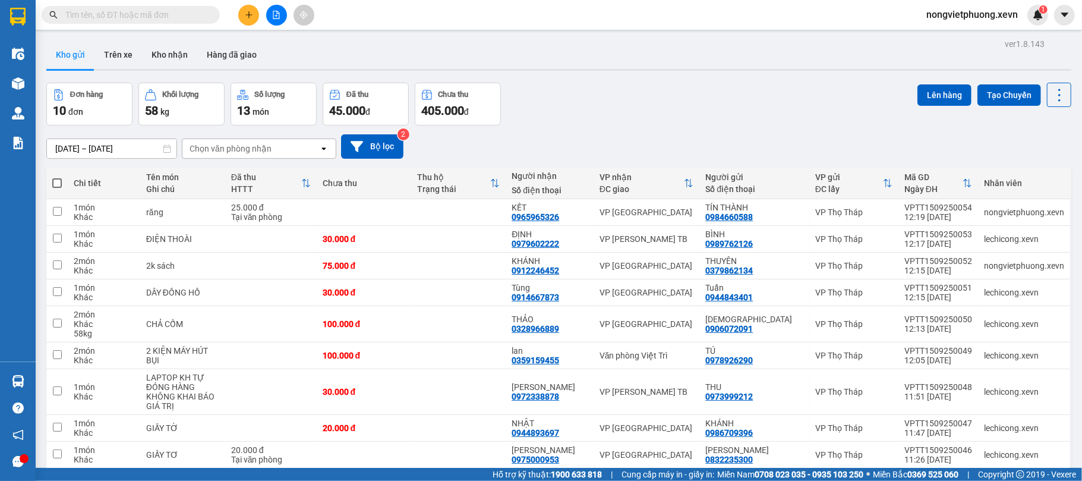
click at [155, 8] on input "text" at bounding box center [135, 14] width 140 height 13
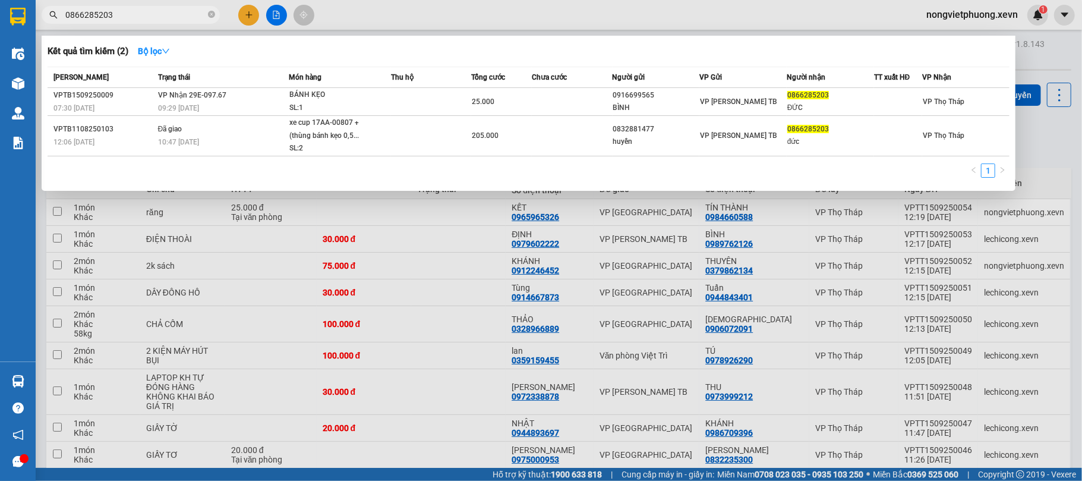
type input "0866285203"
click at [676, 27] on div at bounding box center [541, 240] width 1082 height 481
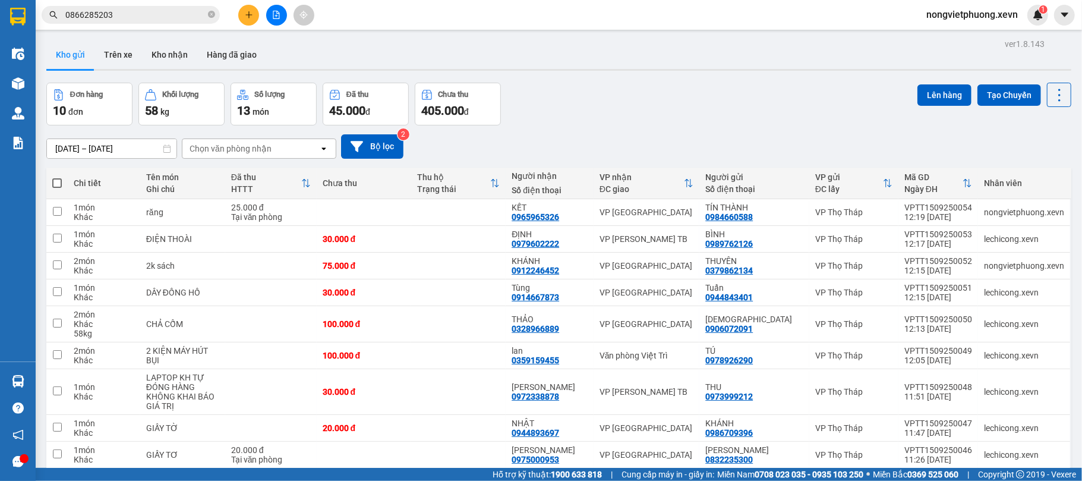
click at [169, 17] on input "0866285203" at bounding box center [135, 14] width 140 height 13
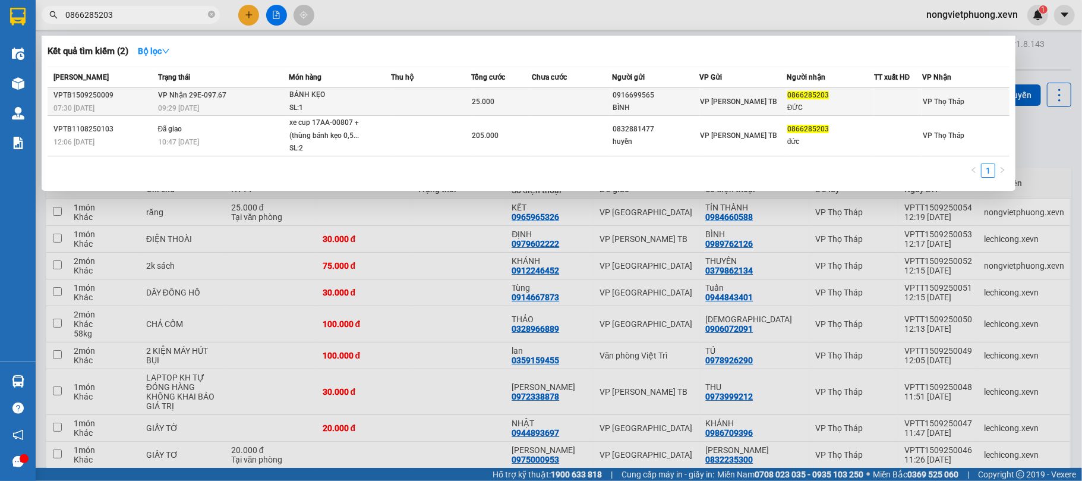
click at [430, 93] on td at bounding box center [431, 102] width 80 height 28
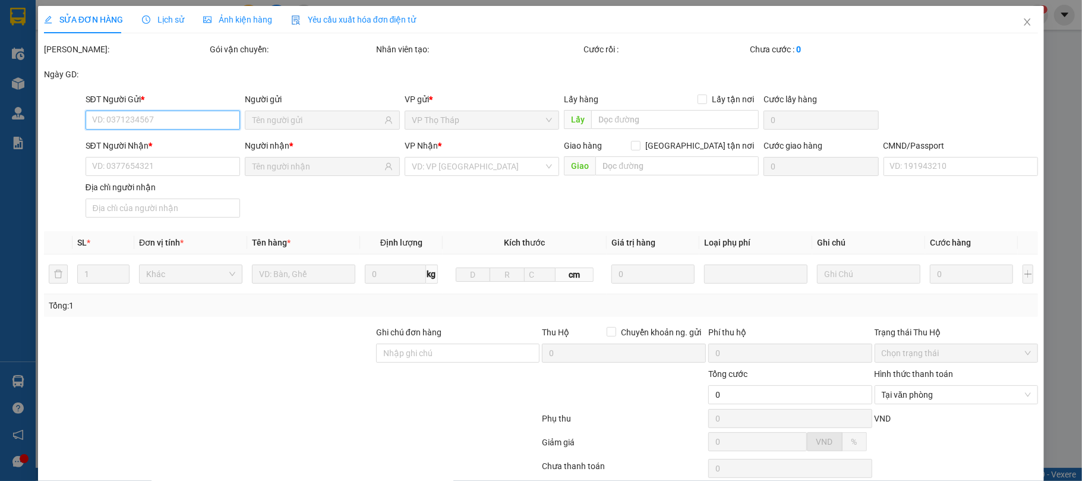
type input "0916699565"
type input "BÌNH"
type input "0866285203"
type input "ĐỨC"
type input "034207008213"
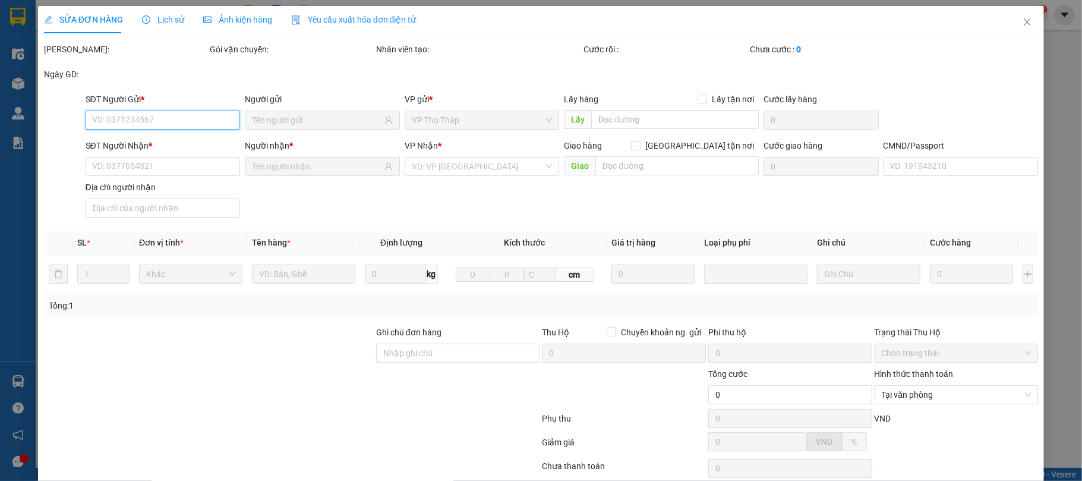
type input "25.000"
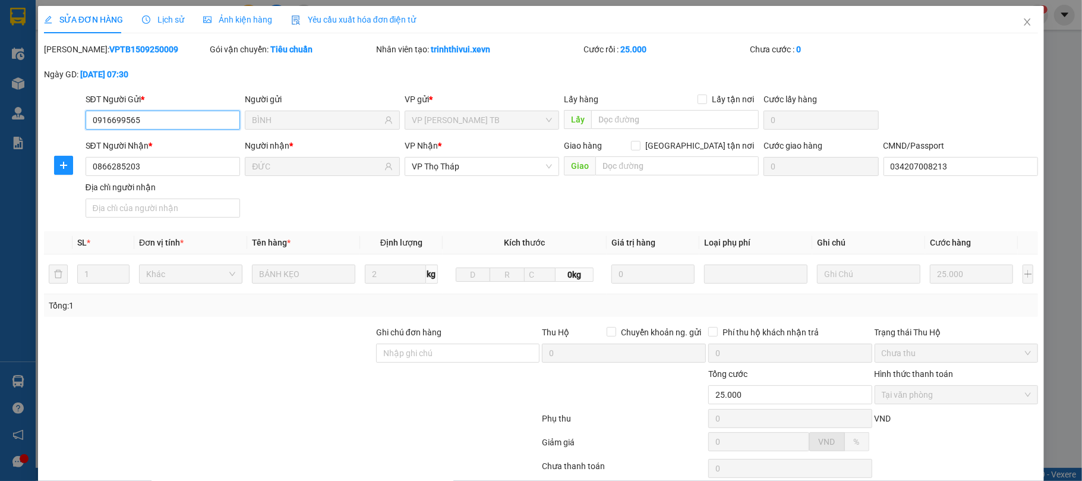
scroll to position [90, 0]
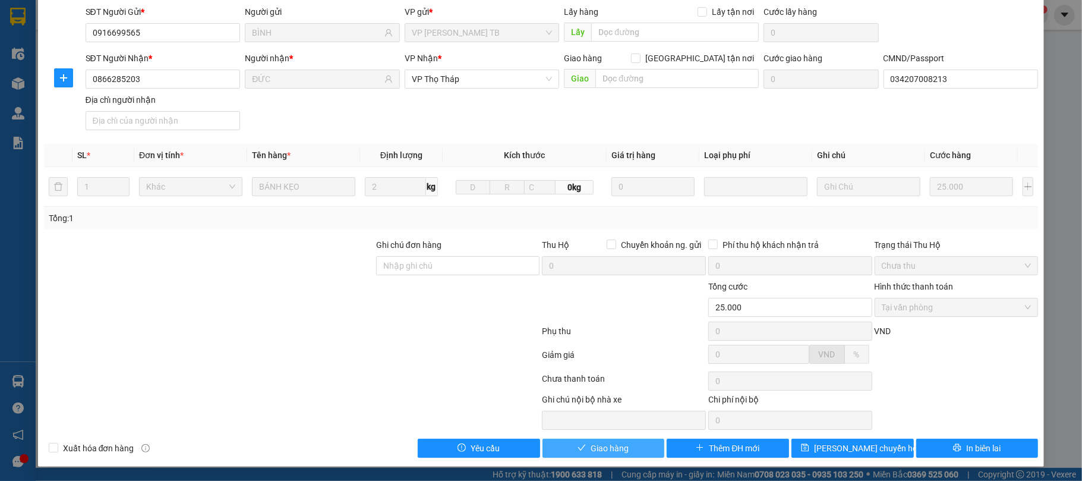
click at [612, 445] on span "Giao hàng" at bounding box center [610, 447] width 38 height 13
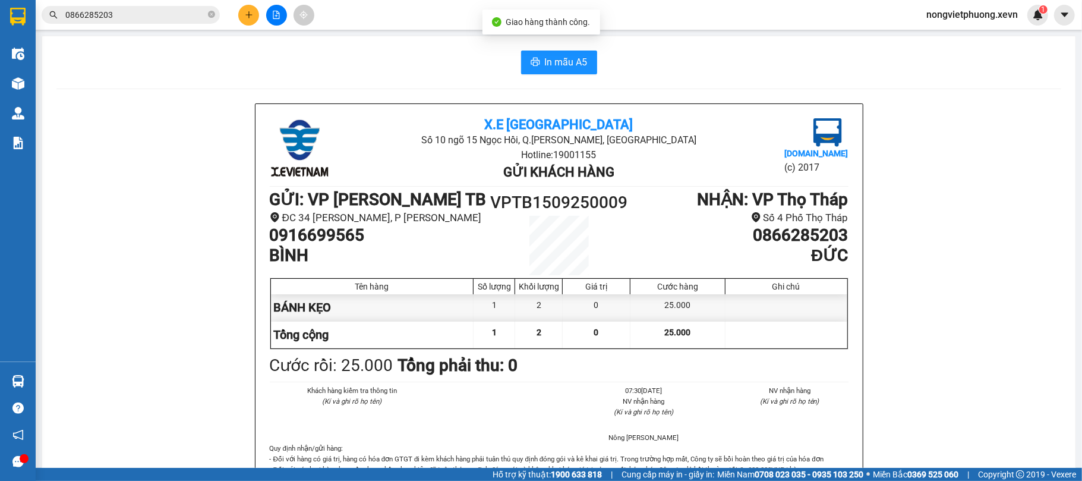
click at [155, 8] on input "0866285203" at bounding box center [135, 14] width 140 height 13
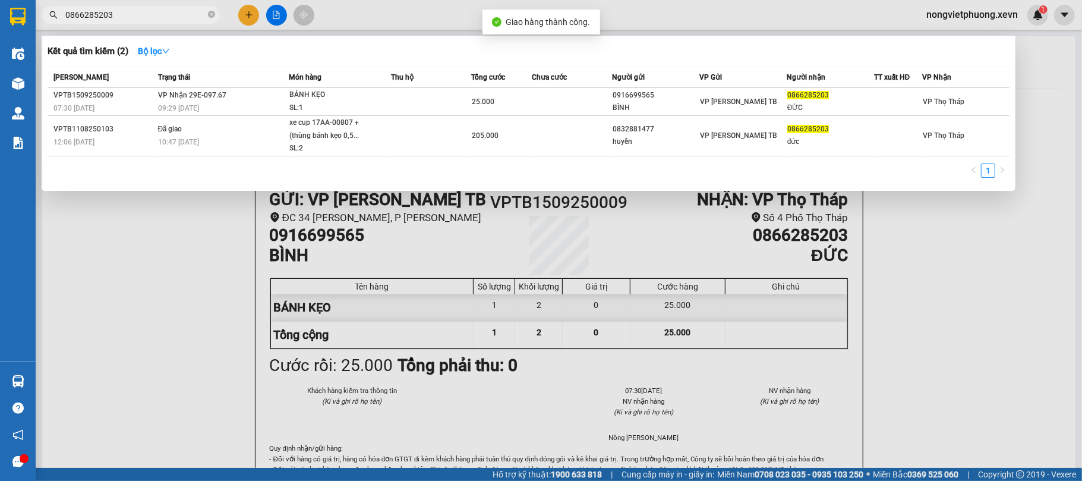
click at [526, 4] on div at bounding box center [541, 240] width 1082 height 481
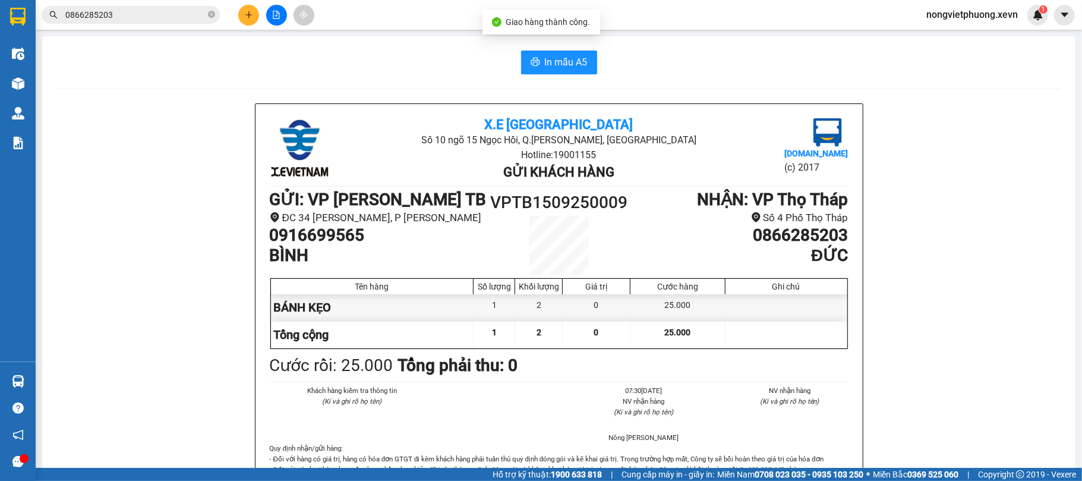
click at [506, 62] on div "In mẫu A5" at bounding box center [558, 63] width 1005 height 24
click at [531, 57] on button "In mẫu A5" at bounding box center [559, 63] width 76 height 24
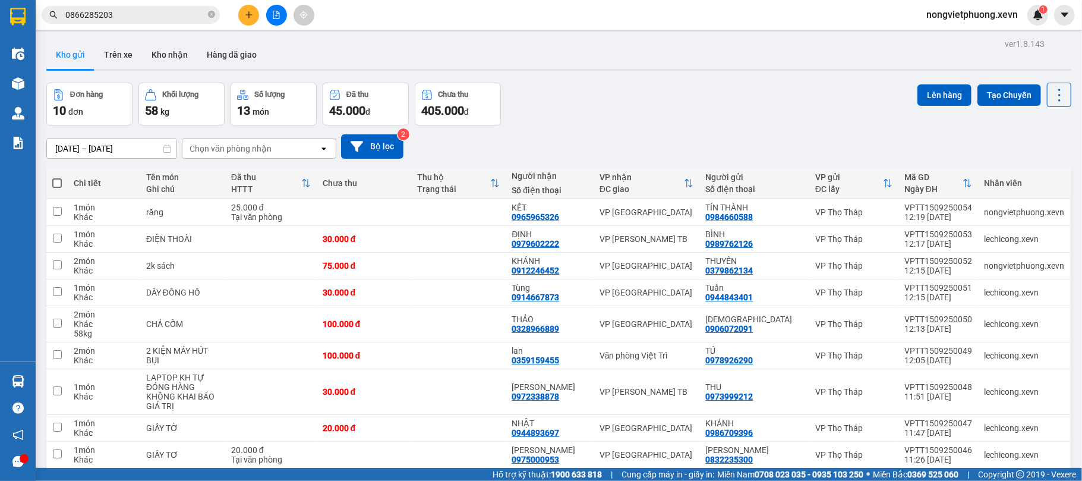
click at [604, 86] on div "Đơn hàng 10 đơn Khối lượng 58 kg Số lượng 13 món Đã thu 45.000 đ Chưa thu 405.0…" at bounding box center [558, 104] width 1025 height 43
click at [996, 209] on button at bounding box center [1001, 212] width 17 height 21
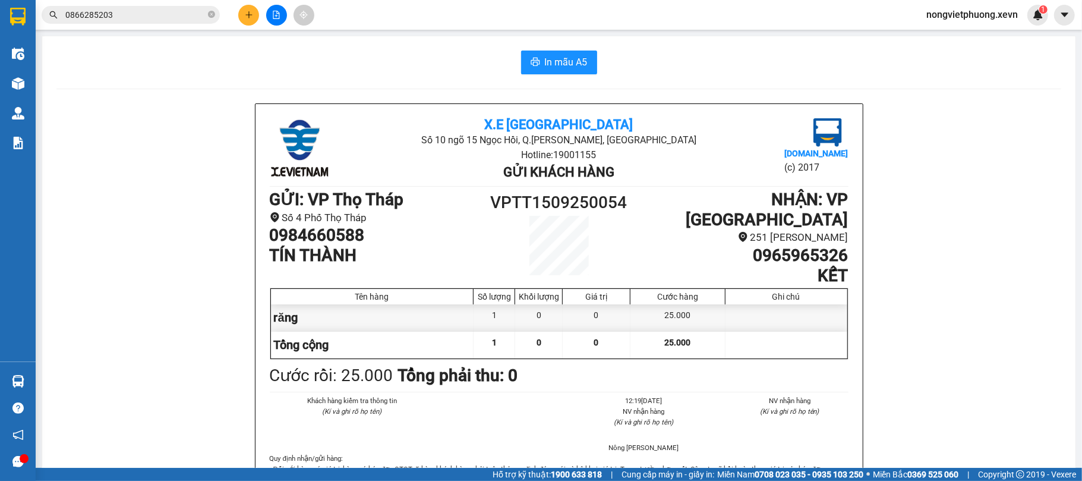
click at [496, 53] on div "In mẫu A5" at bounding box center [558, 63] width 1005 height 24
click at [521, 55] on button "In mẫu A5" at bounding box center [559, 63] width 76 height 24
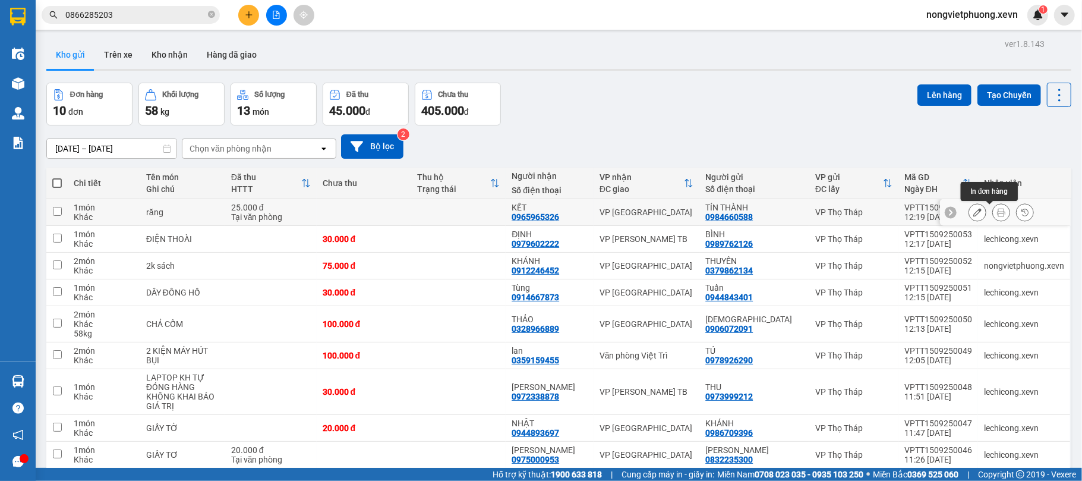
click at [997, 214] on icon at bounding box center [1001, 212] width 8 height 8
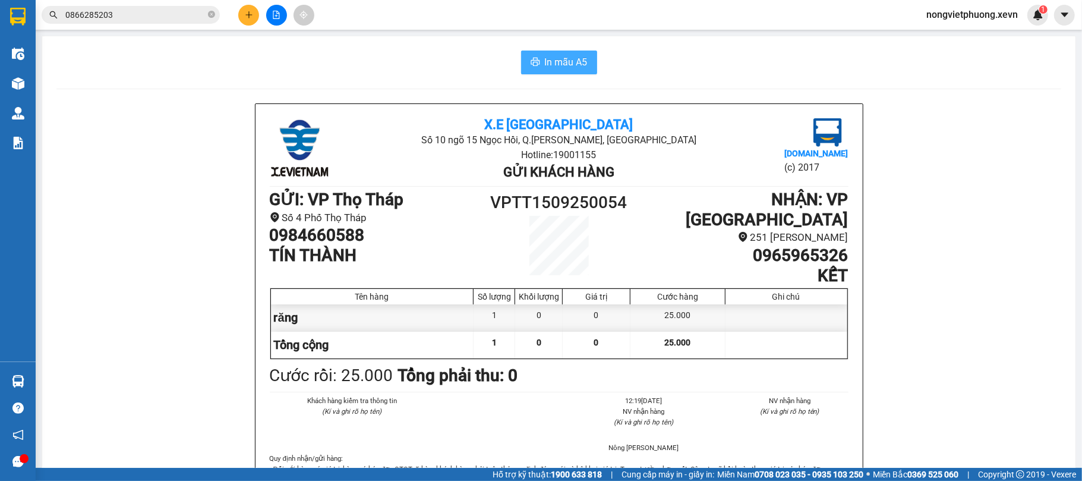
click at [521, 57] on button "In mẫu A5" at bounding box center [559, 63] width 76 height 24
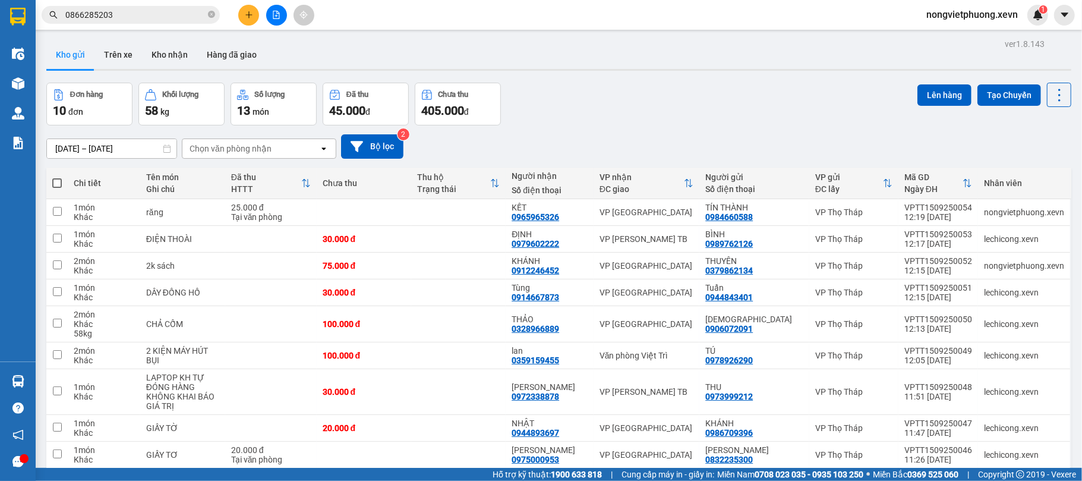
click at [172, 14] on input "0866285203" at bounding box center [135, 14] width 140 height 13
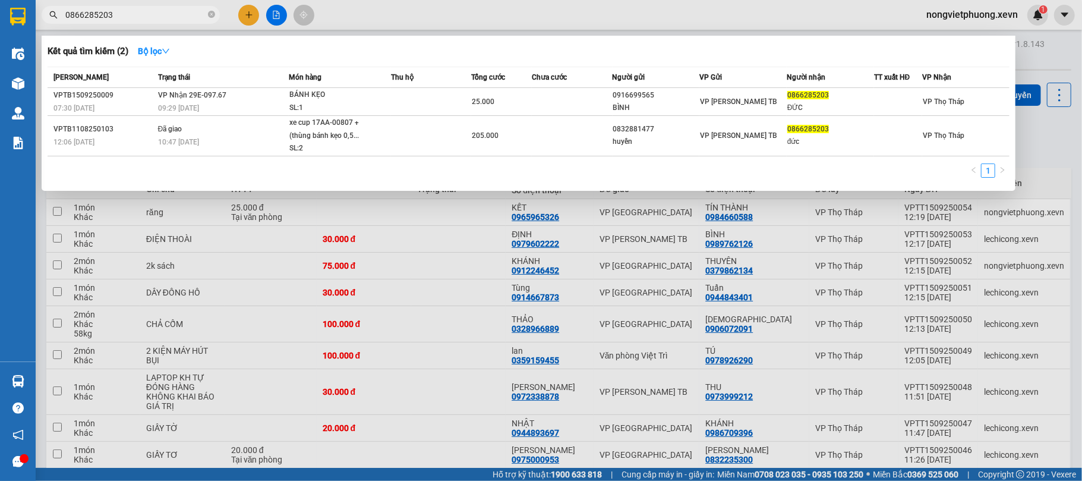
click at [172, 14] on input "0866285203" at bounding box center [135, 14] width 140 height 13
type input "\"
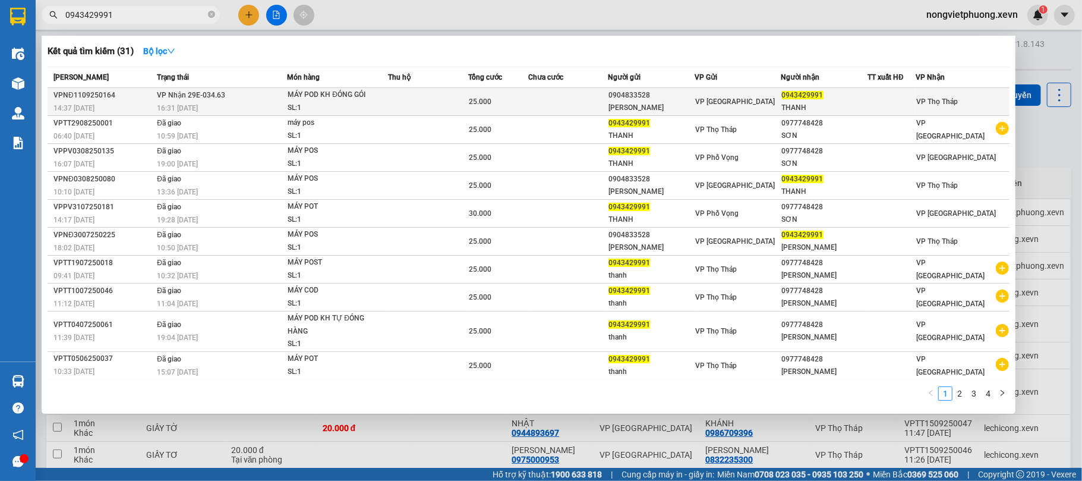
type input "0943429991"
click at [292, 108] on div "SL: 1" at bounding box center [332, 108] width 89 height 13
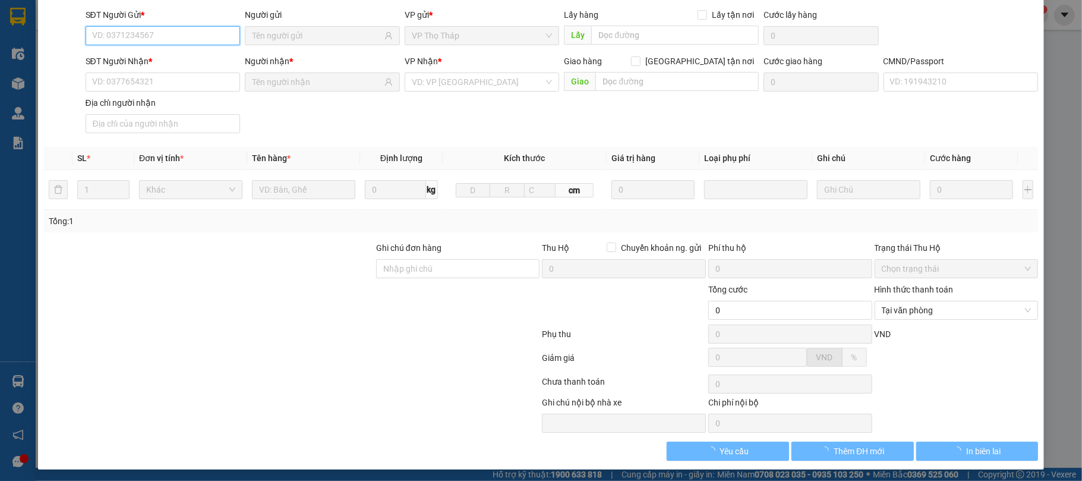
type input "0904833528"
type input "[PERSON_NAME]"
type input "0943429991"
type input "THANH"
type input "036091001204 [PERSON_NAME]"
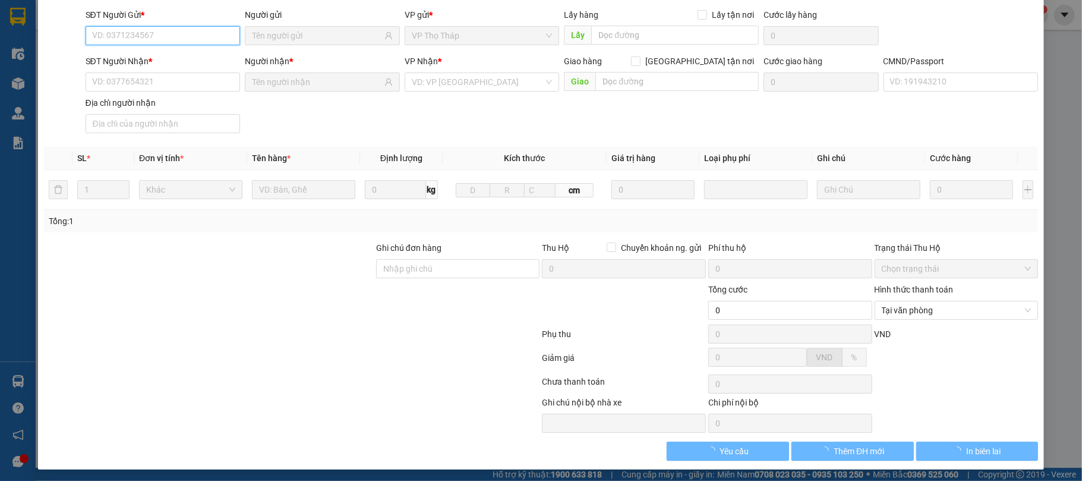
type input "25.000"
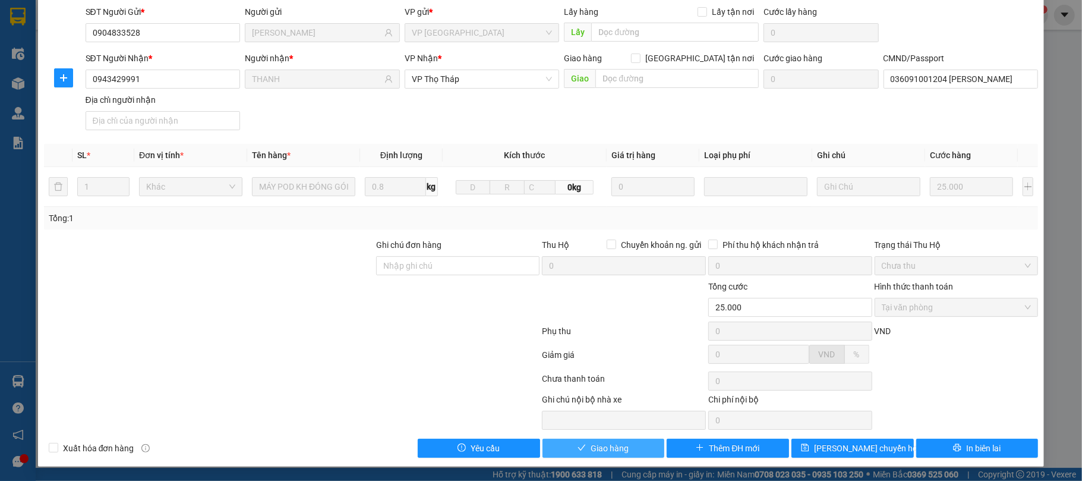
click at [595, 448] on span "Giao hàng" at bounding box center [610, 447] width 38 height 13
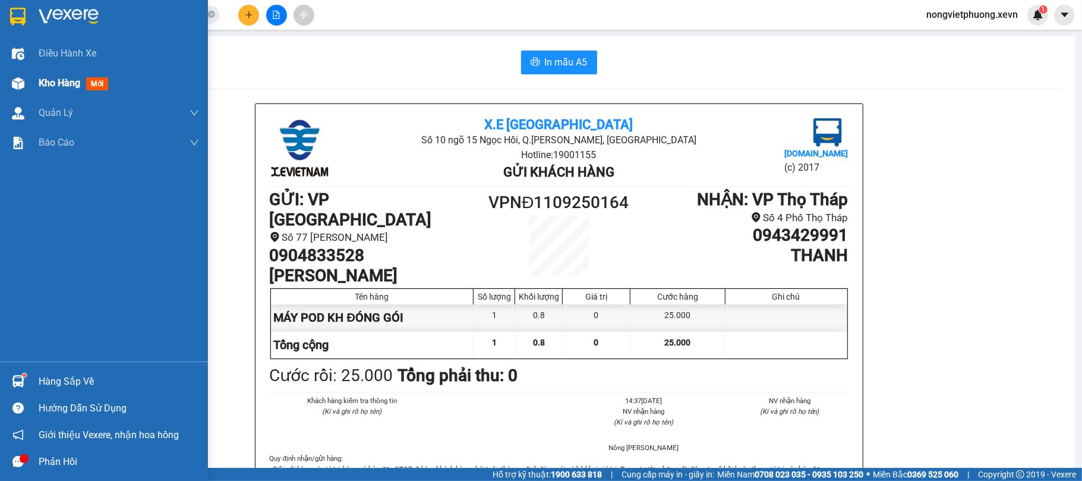
click at [80, 81] on span "Kho hàng" at bounding box center [60, 82] width 42 height 11
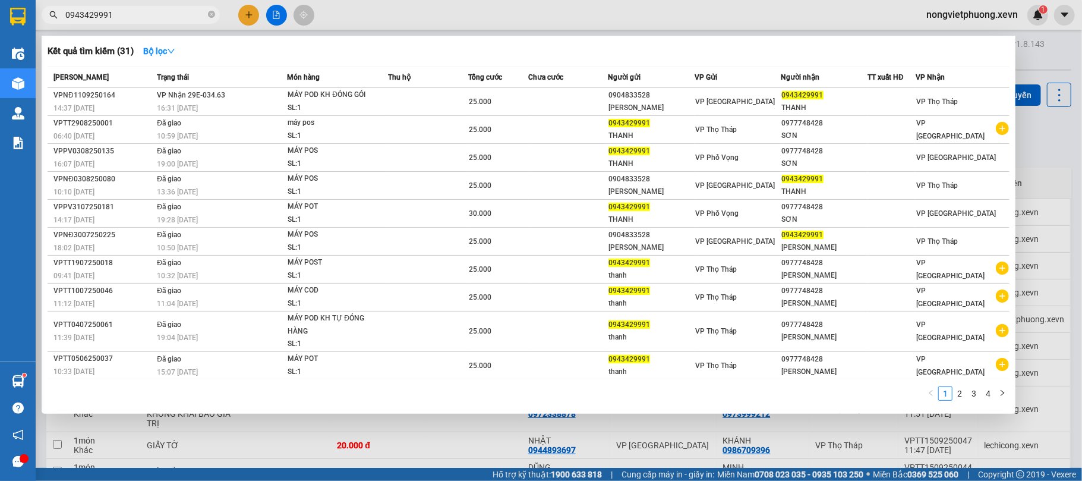
click at [169, 17] on input "0943429991" at bounding box center [135, 14] width 140 height 13
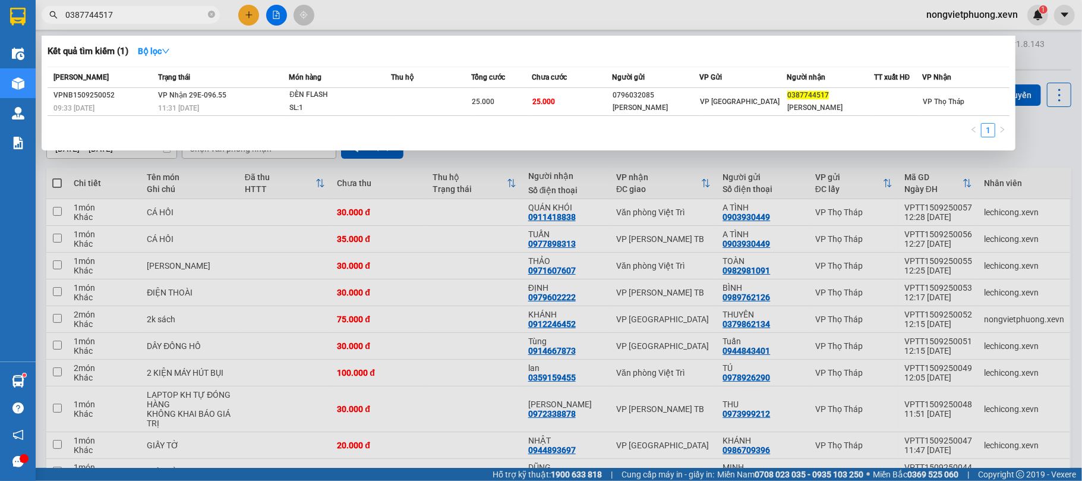
type input "0387744517"
click at [552, 300] on div at bounding box center [541, 240] width 1082 height 481
